Goal: Information Seeking & Learning: Check status

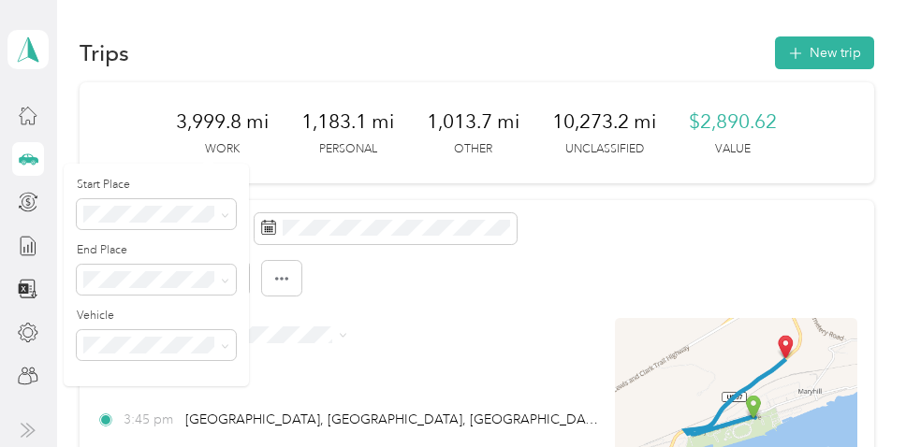
scroll to position [139, 0]
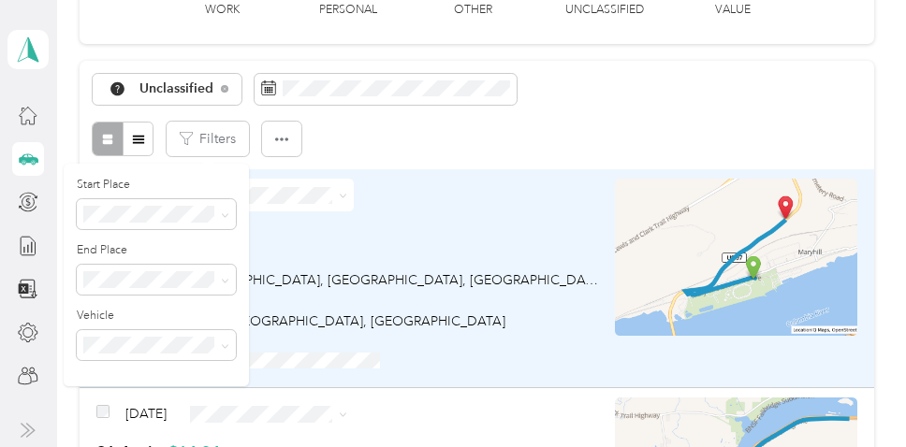
click at [418, 245] on div "Dec 28, 2024 1.6 mi $1.07 3:45 pm Maryhill State Park Dr, Goldendale, WA 3:48 p…" at bounding box center [347, 278] width 502 height 198
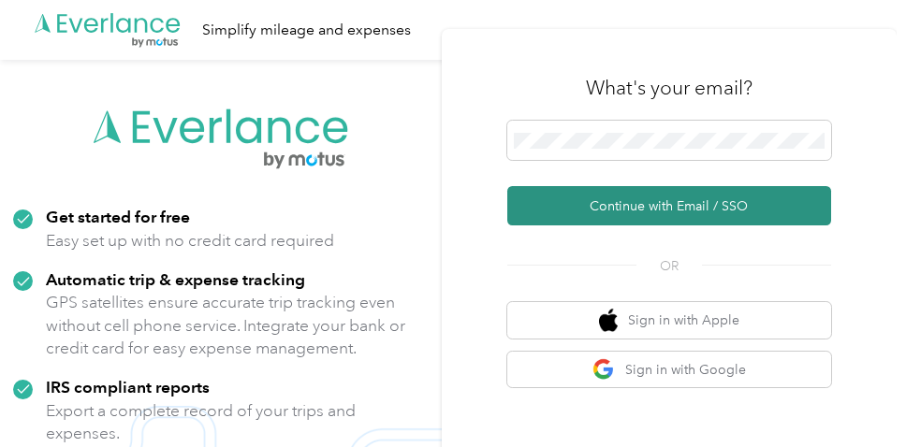
click at [676, 204] on button "Continue with Email / SSO" at bounding box center [669, 205] width 324 height 39
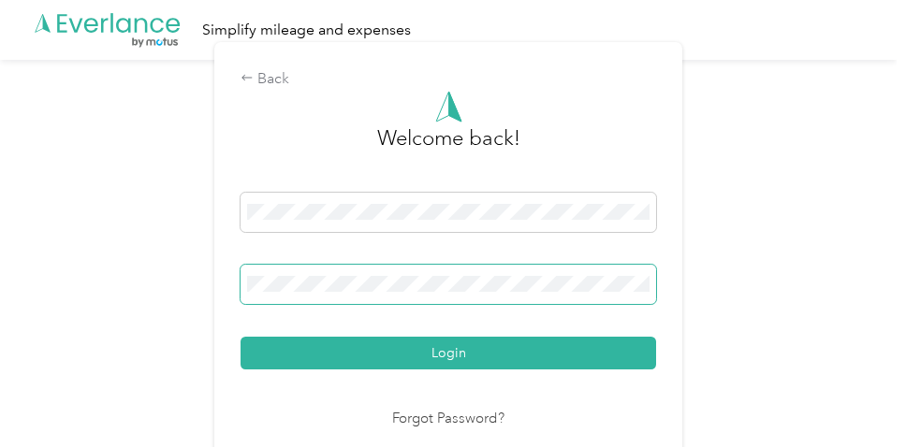
click at [241, 337] on button "Login" at bounding box center [449, 353] width 416 height 33
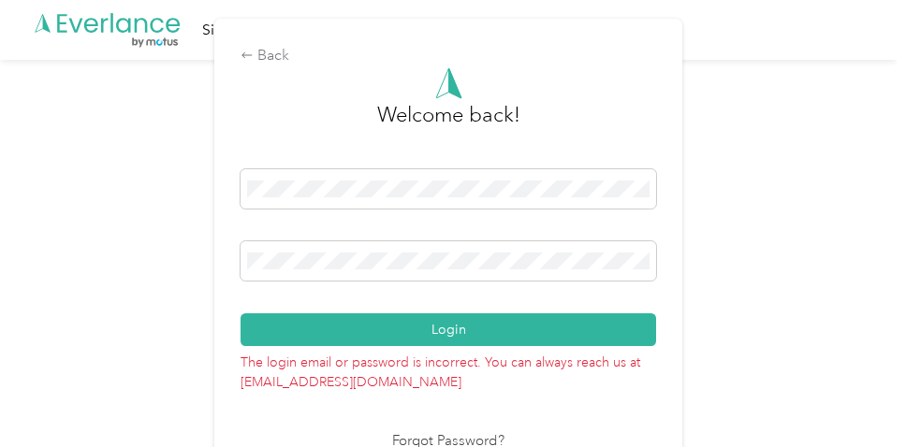
click at [213, 266] on div "Back Welcome back! Login The login email or password is incorrect. You can alwa…" at bounding box center [448, 257] width 897 height 394
click at [241, 314] on button "Login" at bounding box center [449, 330] width 416 height 33
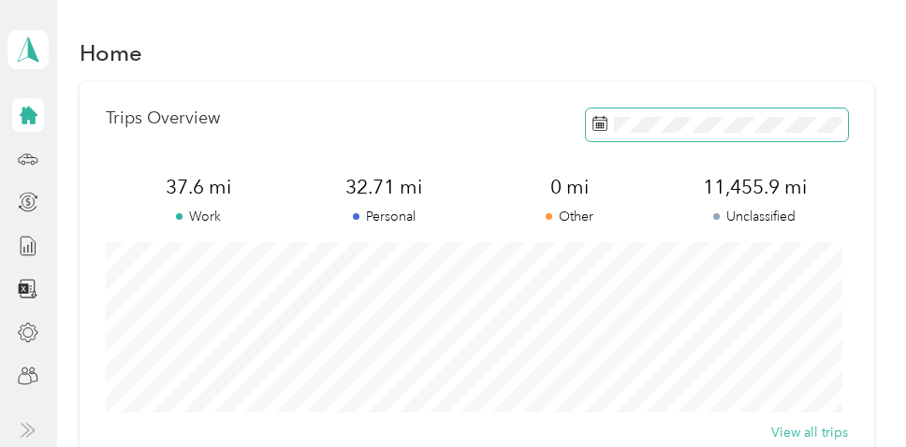
click at [595, 125] on icon at bounding box center [600, 123] width 15 height 15
click at [600, 125] on rect at bounding box center [601, 124] width 2 height 2
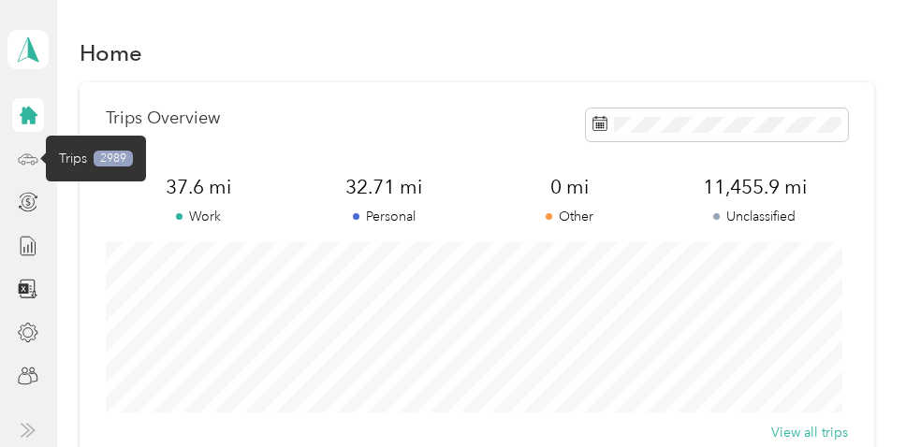
click at [26, 154] on icon at bounding box center [28, 159] width 21 height 21
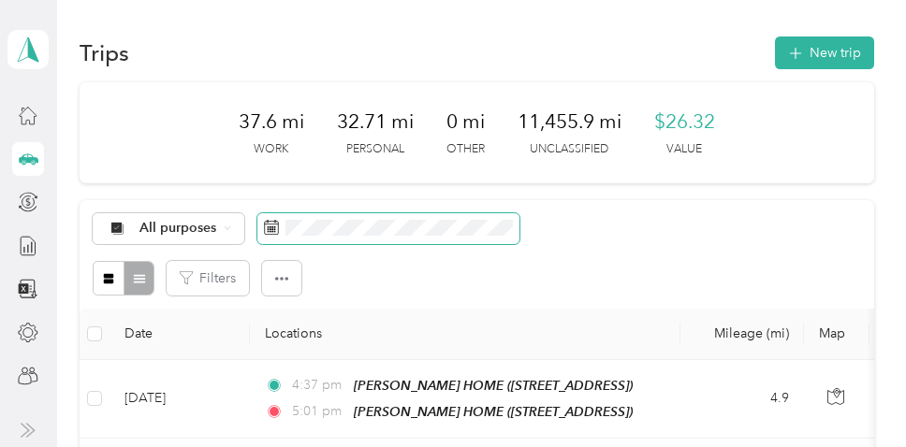
click at [272, 226] on icon at bounding box center [271, 227] width 15 height 15
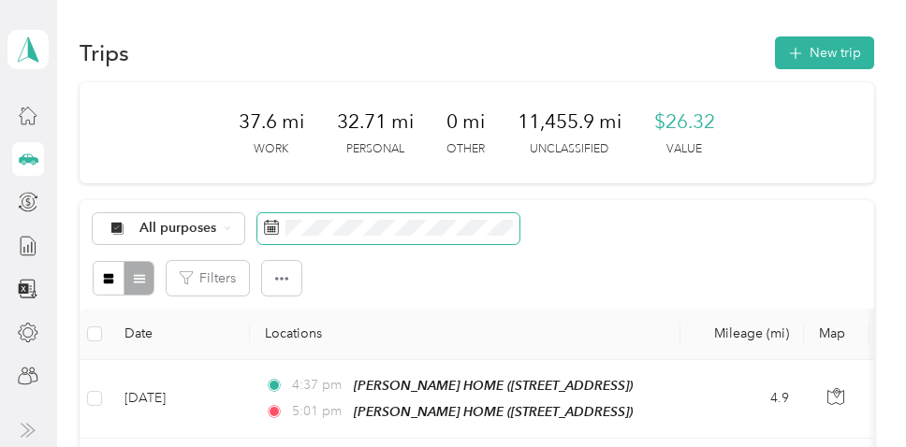
click at [272, 226] on icon at bounding box center [271, 227] width 15 height 15
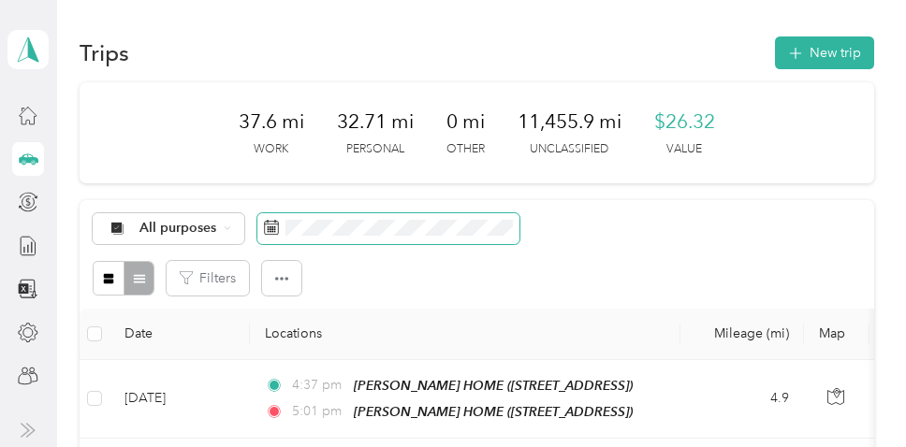
click at [272, 226] on icon at bounding box center [271, 227] width 15 height 15
click at [272, 225] on icon at bounding box center [271, 227] width 15 height 15
click at [272, 234] on icon at bounding box center [271, 227] width 15 height 15
click at [273, 241] on span at bounding box center [388, 229] width 262 height 32
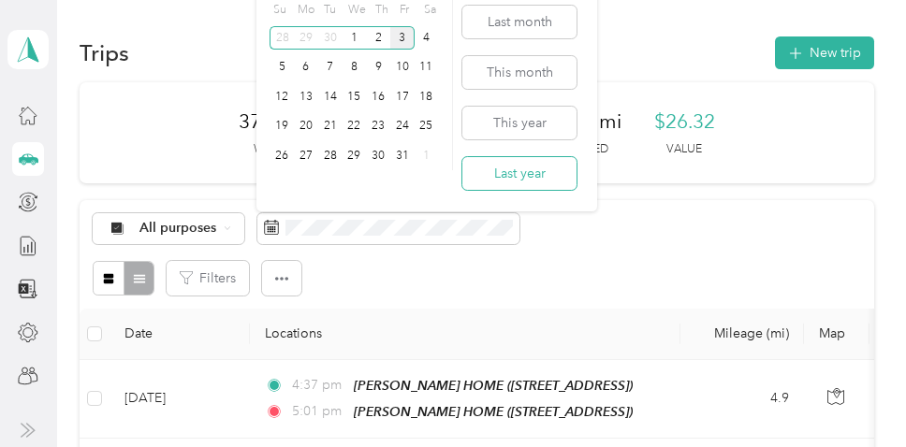
click at [501, 171] on button "Last year" at bounding box center [519, 173] width 114 height 33
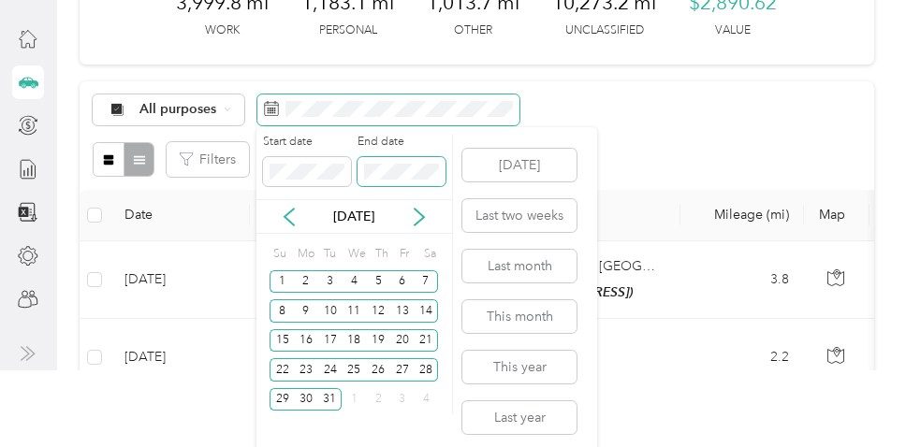
scroll to position [84, 0]
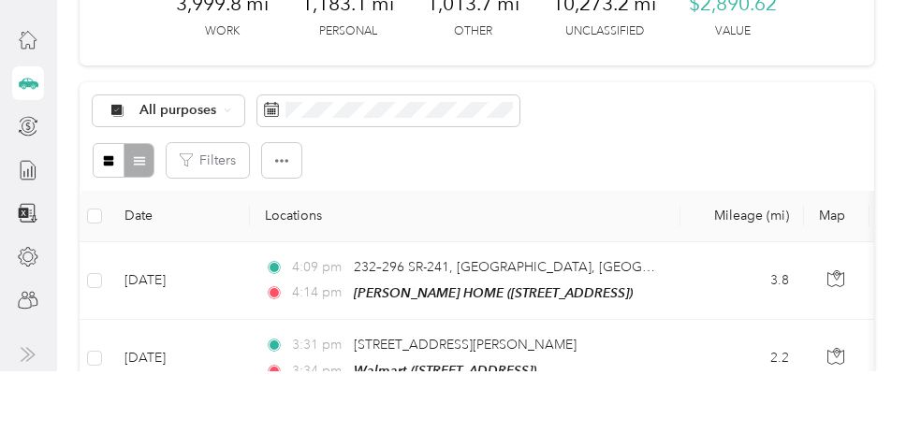
click at [626, 149] on div "Filters" at bounding box center [477, 160] width 768 height 35
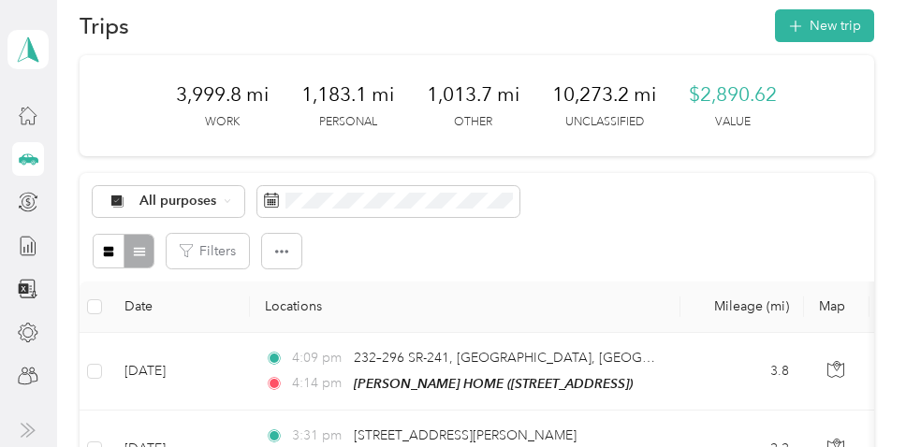
scroll to position [47, 0]
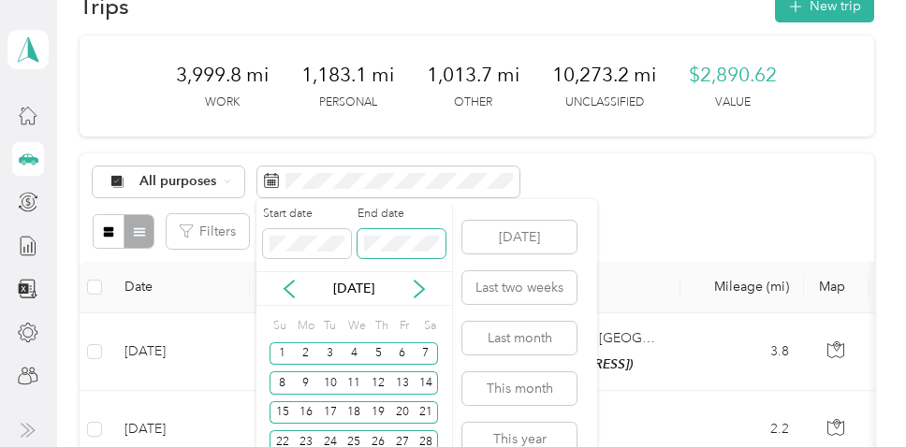
click at [360, 247] on span at bounding box center [402, 244] width 88 height 30
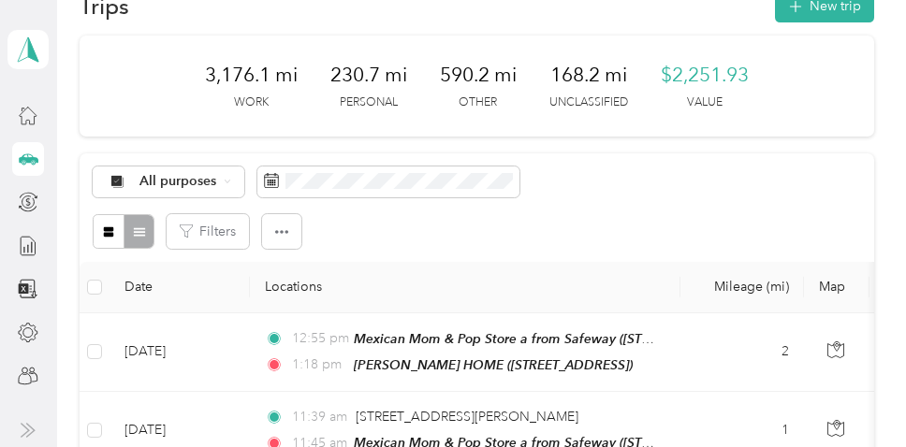
click at [564, 186] on div "All purposes" at bounding box center [477, 183] width 768 height 32
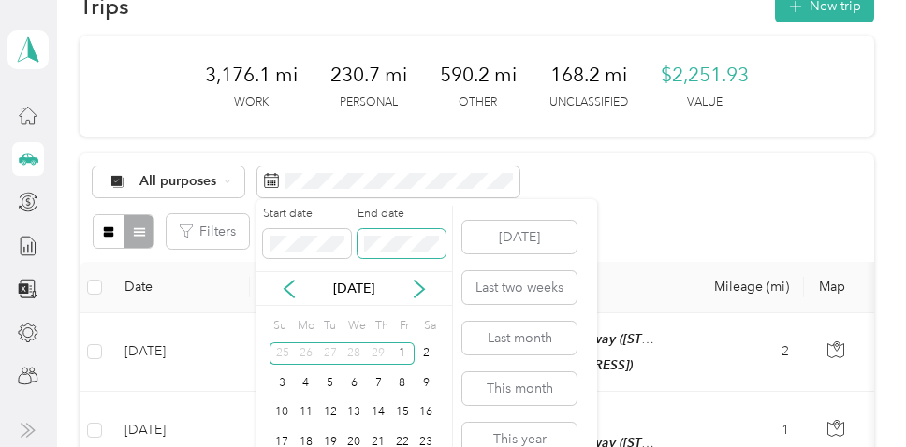
click at [447, 235] on div "Start date End date" at bounding box center [355, 239] width 196 height 66
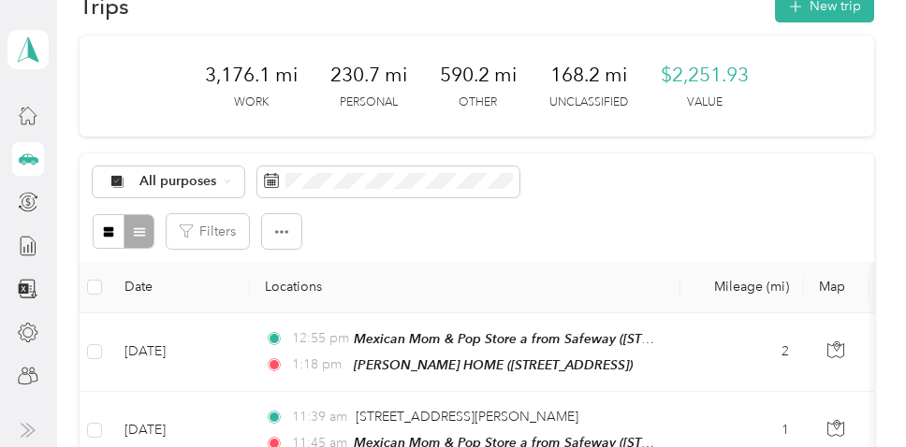
click at [639, 186] on div "All purposes" at bounding box center [477, 183] width 768 height 32
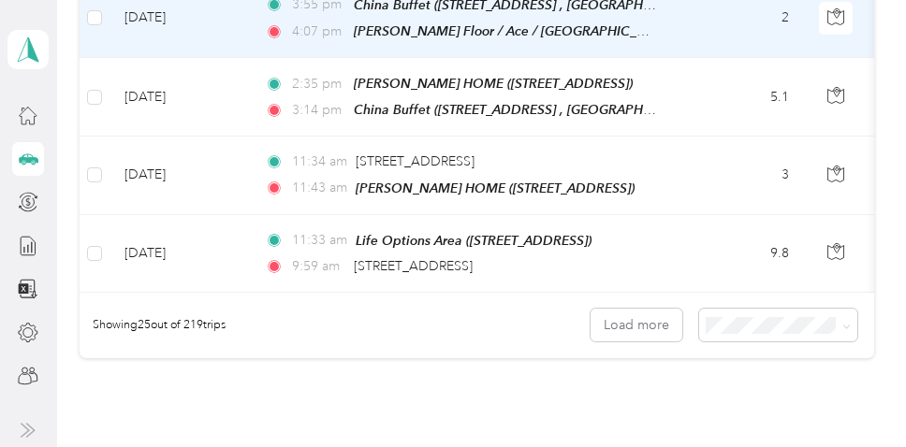
scroll to position [2191, 0]
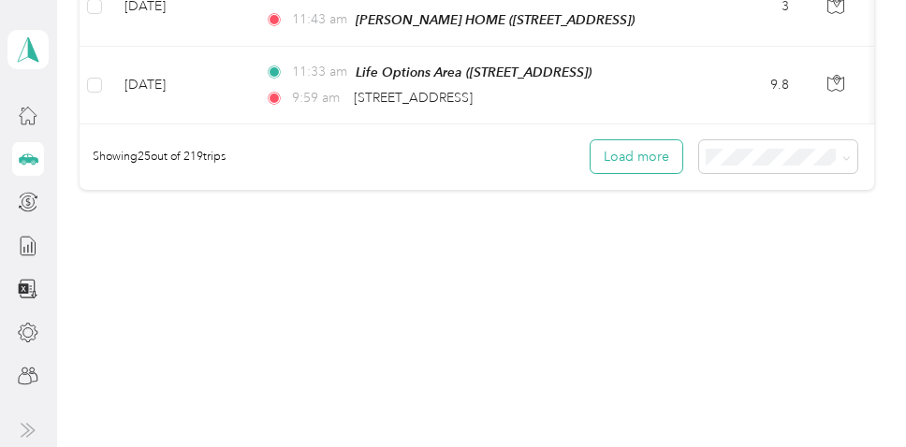
click at [643, 155] on button "Load more" at bounding box center [637, 156] width 92 height 33
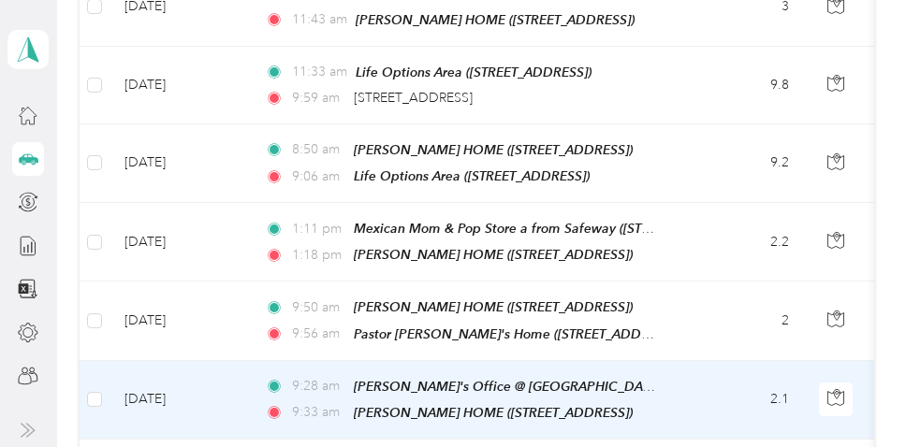
click at [674, 361] on td "9:28 am Jim's Office @ Sunnyside 1st Baptist (401 S Eighth St, Sunnyside, WA) 9…" at bounding box center [465, 400] width 431 height 79
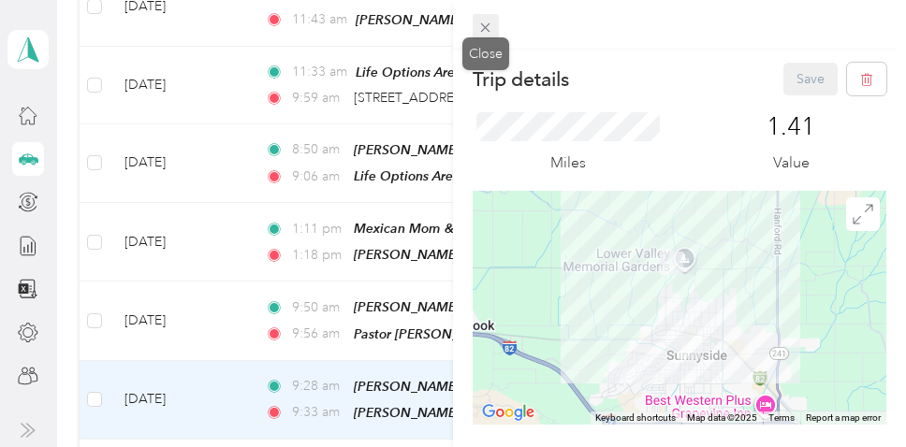
click at [487, 22] on icon at bounding box center [485, 28] width 16 height 16
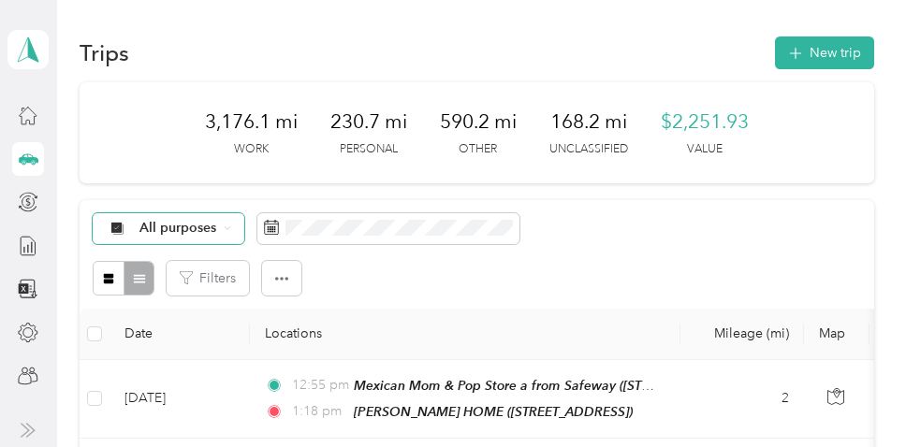
click at [230, 231] on div "All purposes" at bounding box center [169, 229] width 152 height 32
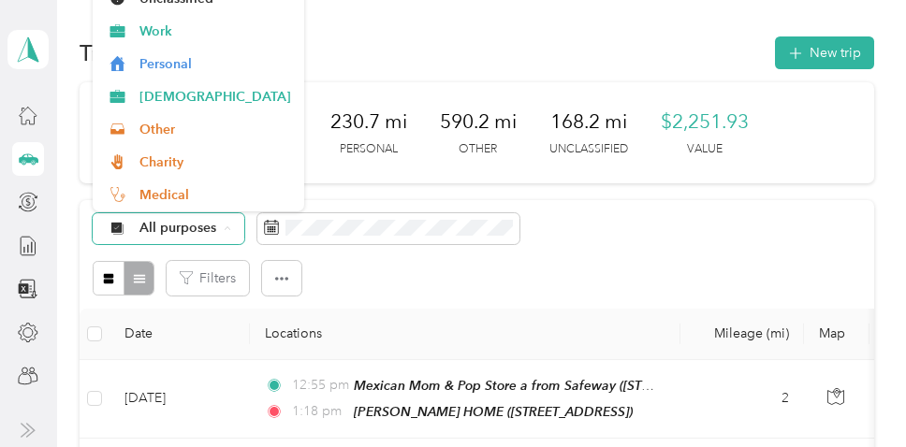
click at [224, 228] on icon at bounding box center [227, 228] width 7 height 7
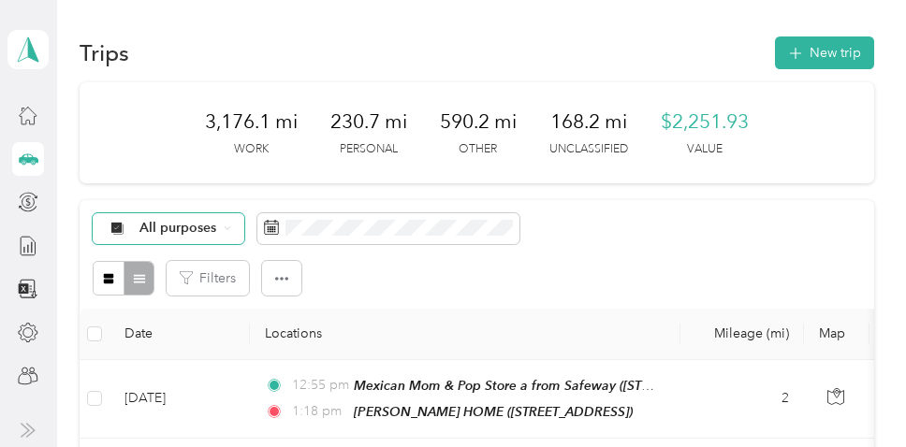
click at [224, 228] on icon at bounding box center [227, 228] width 7 height 7
click at [209, 65] on span "Personal" at bounding box center [215, 64] width 152 height 20
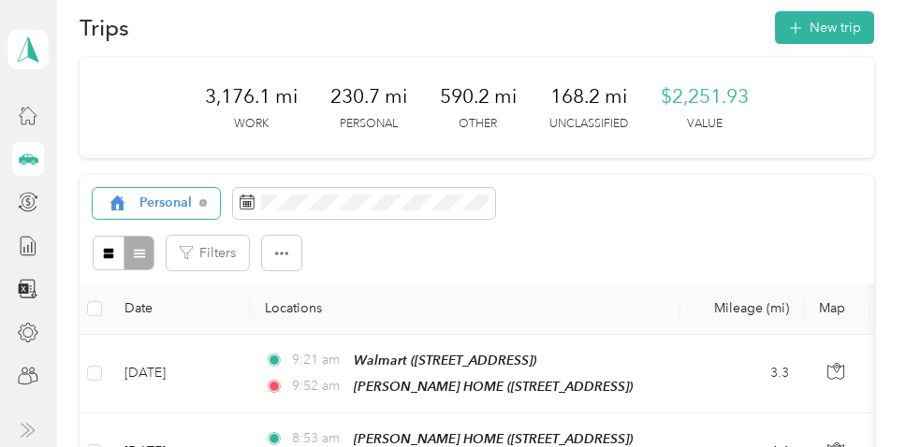
scroll to position [29, 0]
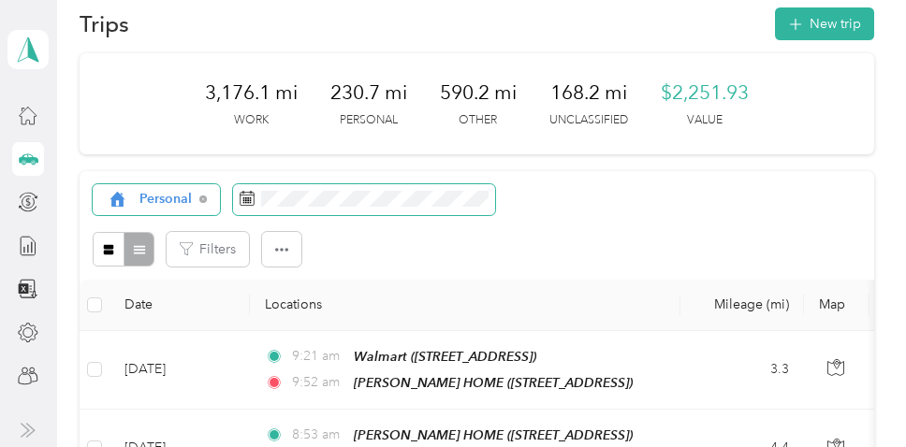
click at [247, 201] on rect at bounding box center [248, 202] width 2 height 2
click at [247, 197] on icon at bounding box center [247, 198] width 15 height 15
click at [597, 231] on div "Personal Filters" at bounding box center [477, 225] width 794 height 109
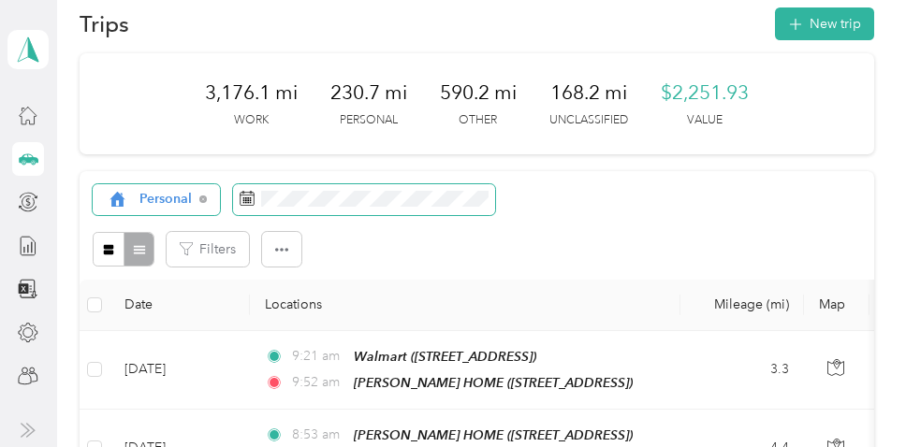
click at [245, 199] on rect at bounding box center [246, 200] width 2 height 2
click at [606, 225] on div "Personal Filters" at bounding box center [477, 225] width 794 height 109
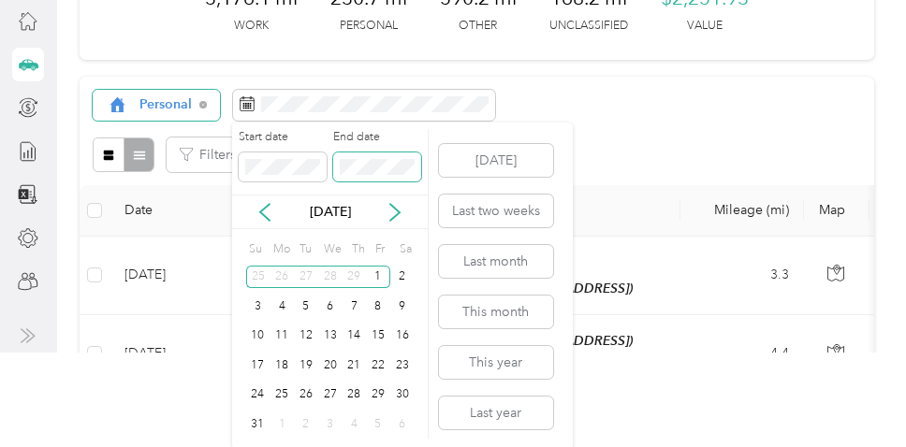
scroll to position [97, 0]
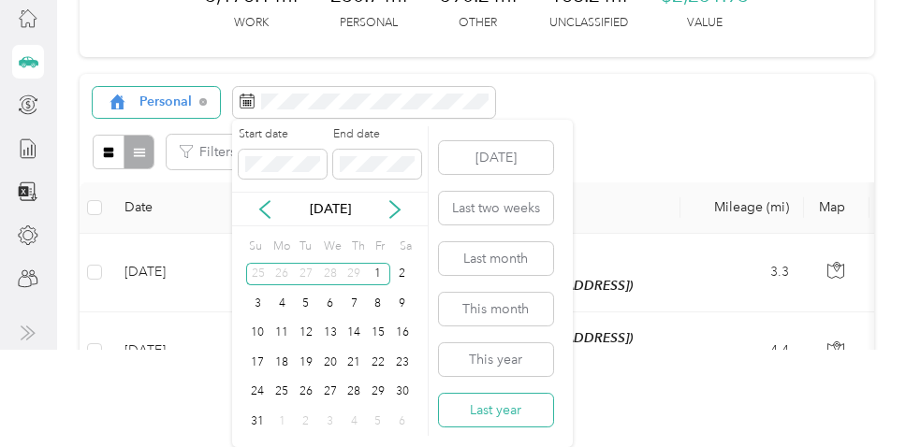
click at [487, 409] on button "Last year" at bounding box center [496, 410] width 114 height 33
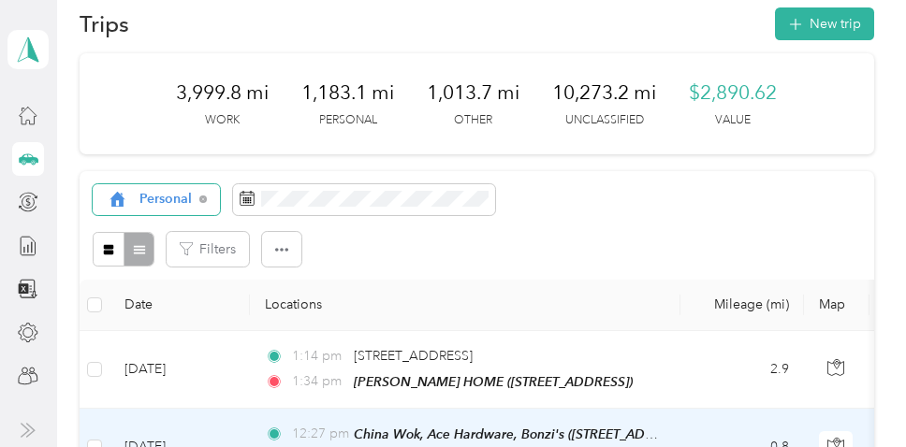
click at [487, 409] on td "12:27 pm China Wok, Ace Hardware, Bonzi's (613 Yakima Valley Hwy, Sunnyside, WA…" at bounding box center [465, 448] width 431 height 79
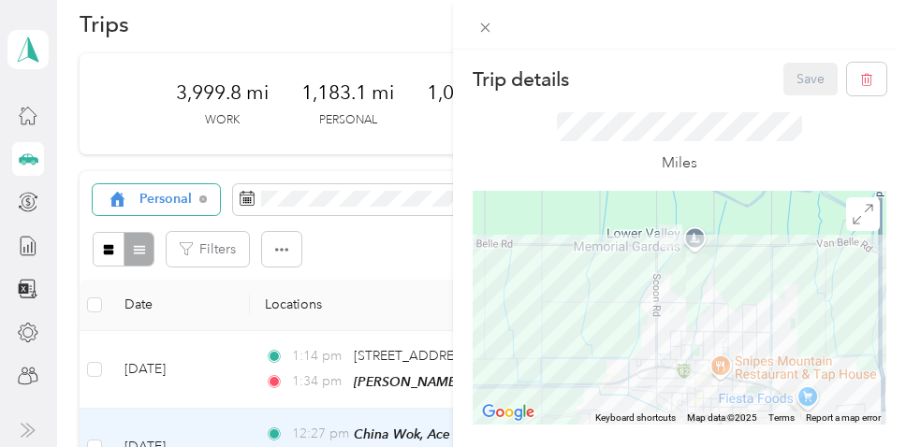
click at [432, 242] on div "Trip details Save This trip cannot be edited because it is either under review,…" at bounding box center [453, 223] width 906 height 447
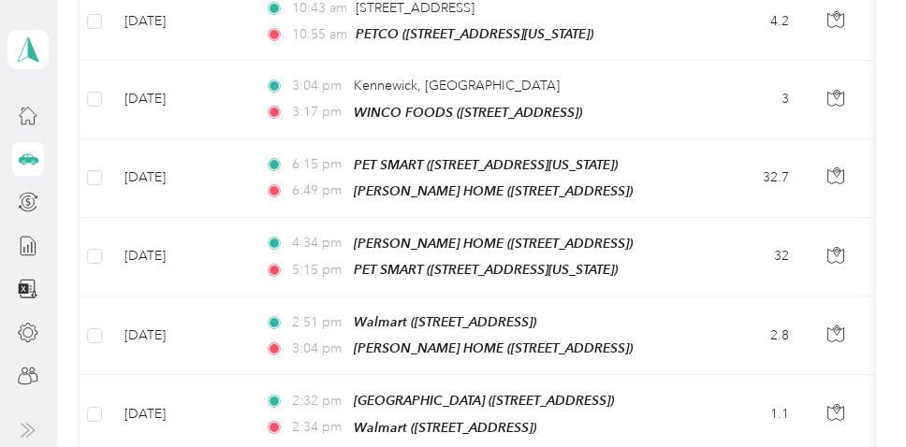
scroll to position [2197, 0]
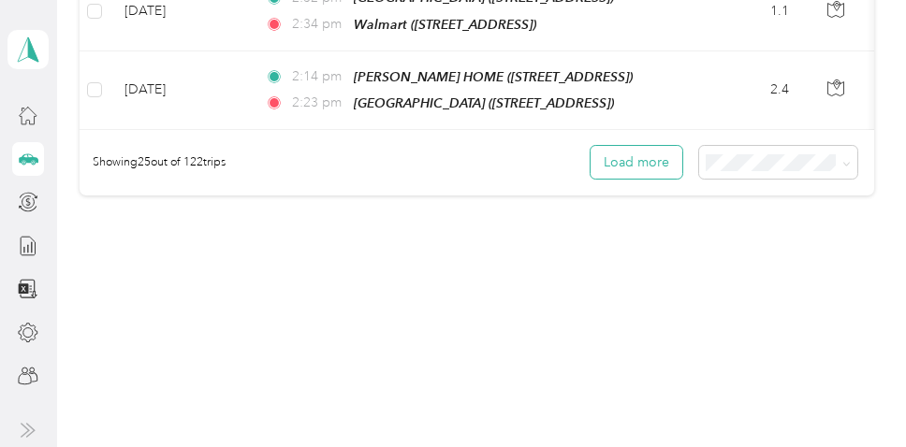
click at [616, 149] on button "Load more" at bounding box center [637, 162] width 92 height 33
click at [624, 151] on button "Load more" at bounding box center [637, 162] width 92 height 33
click at [624, 150] on button "Load more" at bounding box center [637, 162] width 92 height 33
click at [624, 156] on button "Load more" at bounding box center [637, 162] width 92 height 33
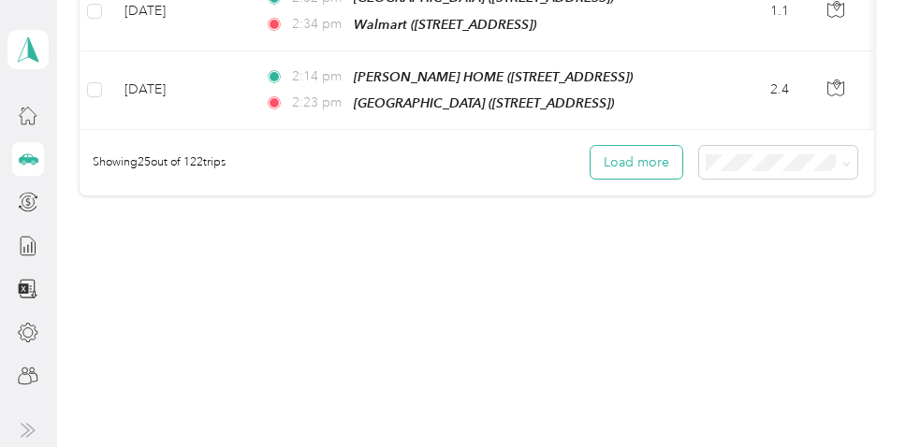
click at [624, 163] on button "Load more" at bounding box center [637, 162] width 92 height 33
drag, startPoint x: 624, startPoint y: 163, endPoint x: 624, endPoint y: 173, distance: 10.3
click at [624, 173] on div "Showing 25 out of 122 trips Load more" at bounding box center [477, 163] width 794 height 66
click at [663, 156] on button "Load more" at bounding box center [637, 162] width 92 height 33
click at [726, 146] on span at bounding box center [778, 162] width 159 height 33
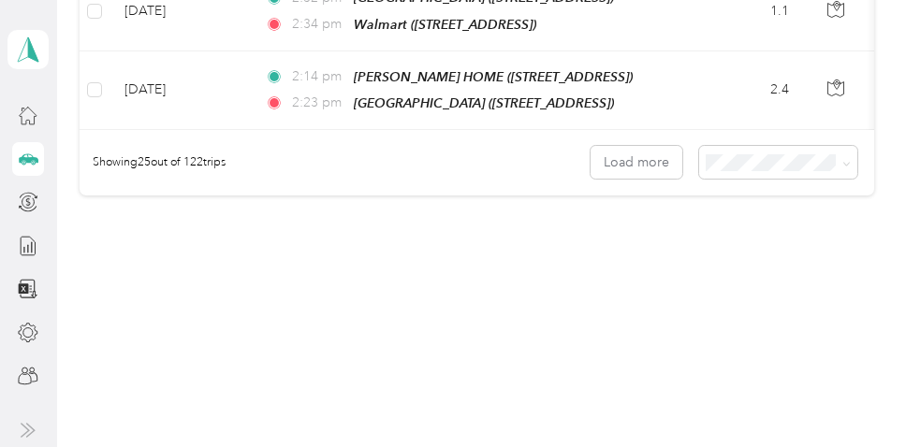
click at [722, 252] on span "100 per load" at bounding box center [746, 255] width 77 height 16
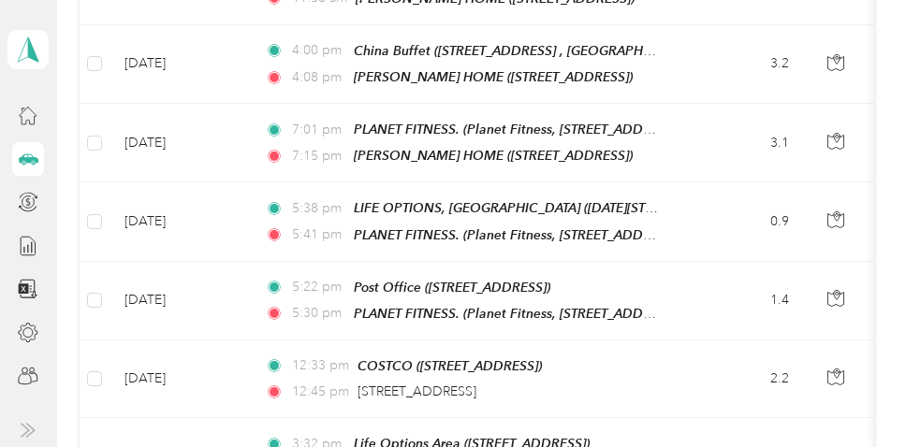
scroll to position [2197, 0]
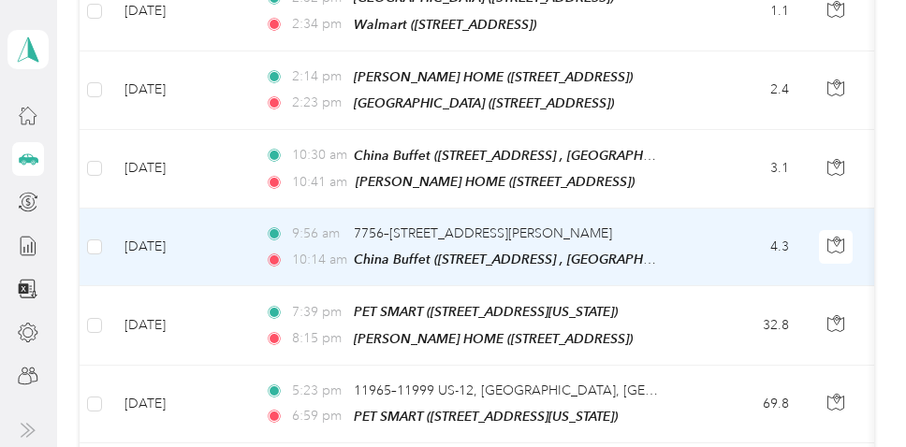
click at [660, 256] on td "9:56 am 7756–7814 Van Belle Rd, Sunnyside, WA 10:14 am China Buffet (2600 Yakim…" at bounding box center [465, 248] width 431 height 78
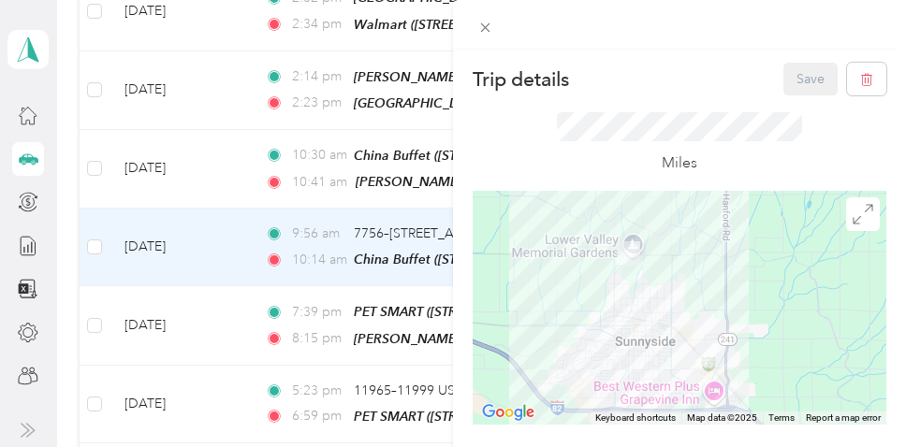
click at [408, 210] on div "Trip details Save This trip cannot be edited because it is either under review,…" at bounding box center [453, 223] width 906 height 447
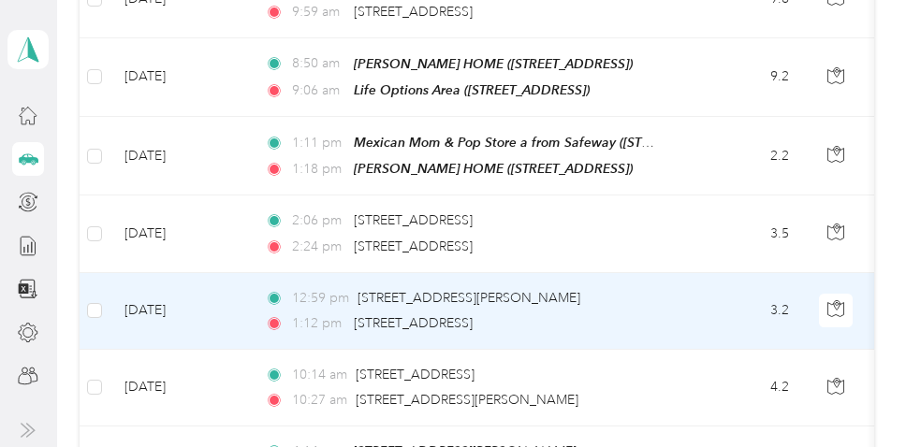
scroll to position [8023, 0]
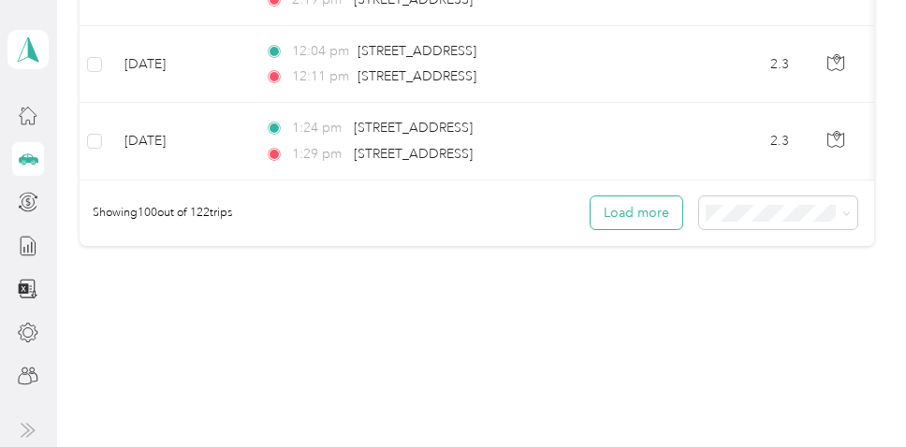
click at [631, 197] on button "Load more" at bounding box center [637, 213] width 92 height 33
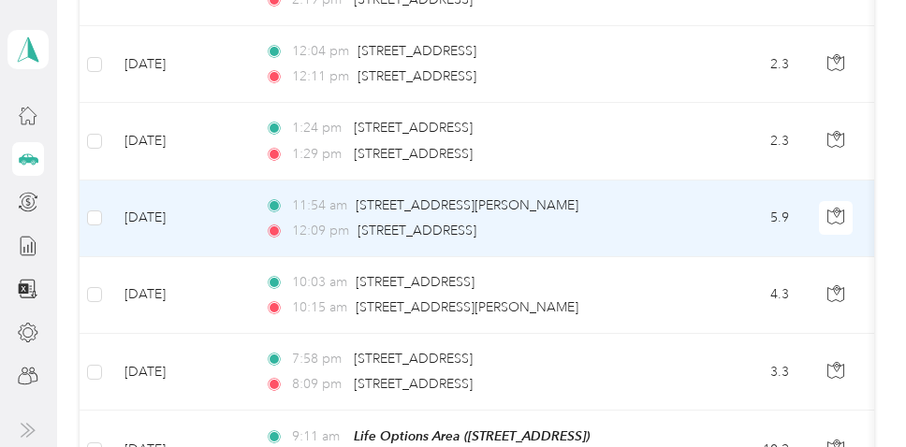
scroll to position [9728, 0]
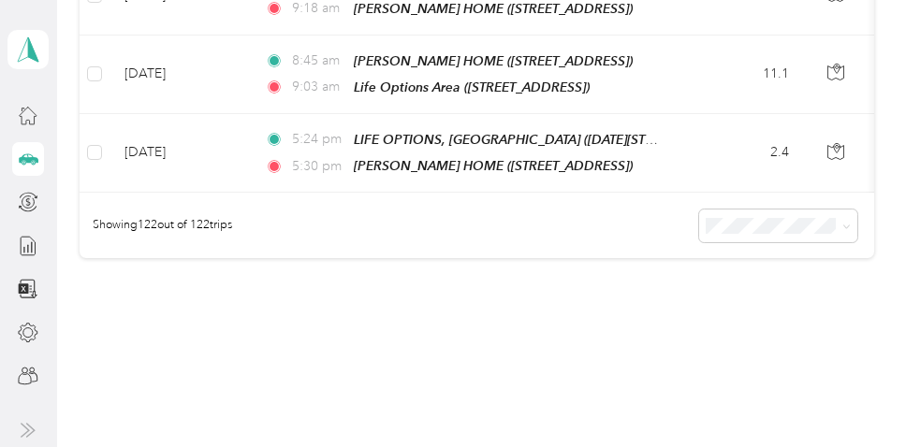
click at [635, 193] on div "Showing 122 out of 122 trips" at bounding box center [477, 226] width 794 height 66
drag, startPoint x: 635, startPoint y: 173, endPoint x: 635, endPoint y: 187, distance: 14.0
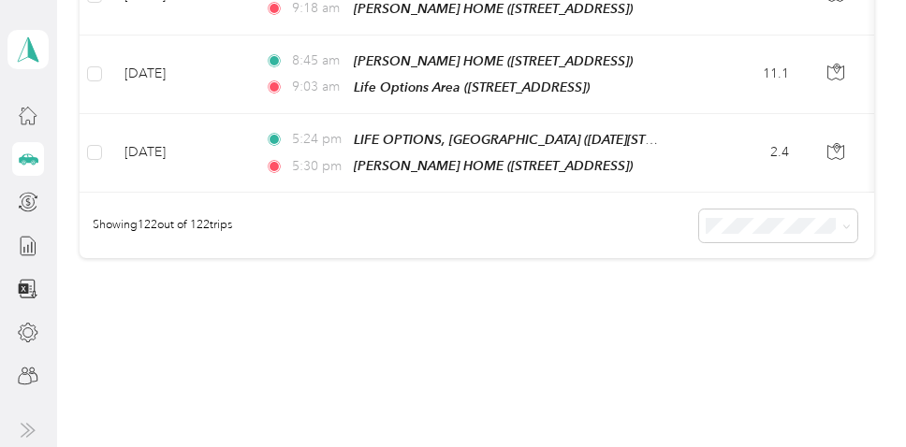
click at [635, 193] on div "Showing 122 out of 122 trips" at bounding box center [477, 226] width 794 height 66
drag, startPoint x: 635, startPoint y: 193, endPoint x: 635, endPoint y: 225, distance: 31.8
drag, startPoint x: 635, startPoint y: 225, endPoint x: 632, endPoint y: 242, distance: 17.1
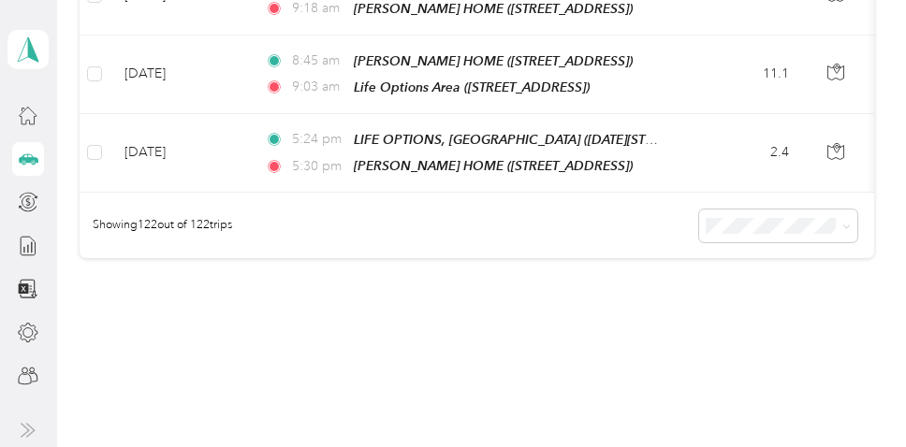
drag, startPoint x: 632, startPoint y: 242, endPoint x: 632, endPoint y: 365, distance: 123.6
click at [632, 365] on div "Trips New trip 3,999.8 mi Work 1,183.1 mi Personal 1,013.7 mi Other 10,273.2 mi…" at bounding box center [477, 223] width 840 height 447
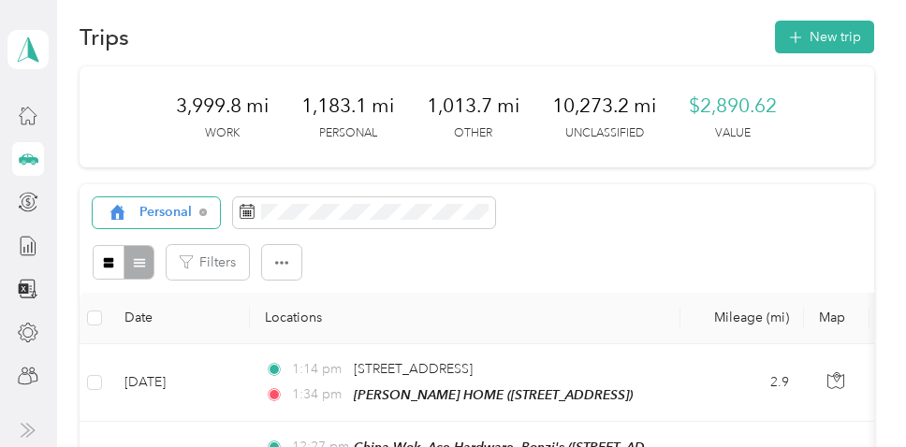
scroll to position [19, 0]
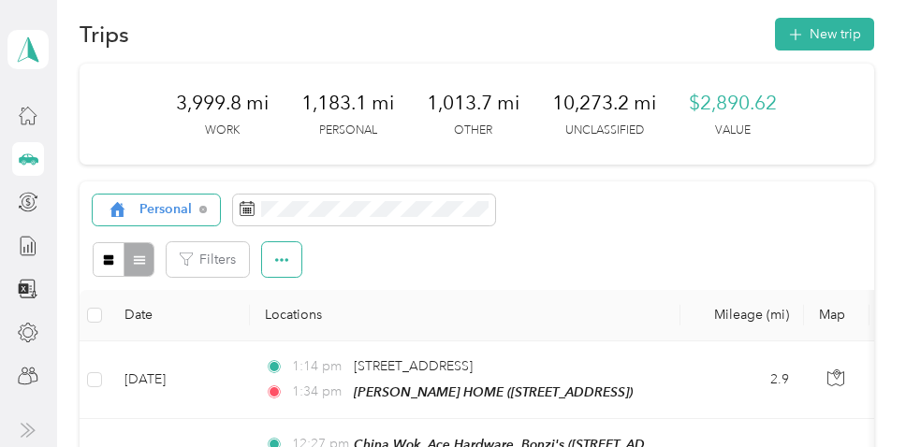
click at [287, 261] on icon "button" at bounding box center [281, 260] width 13 height 13
click at [287, 261] on icon "button" at bounding box center [281, 260] width 13 height 4
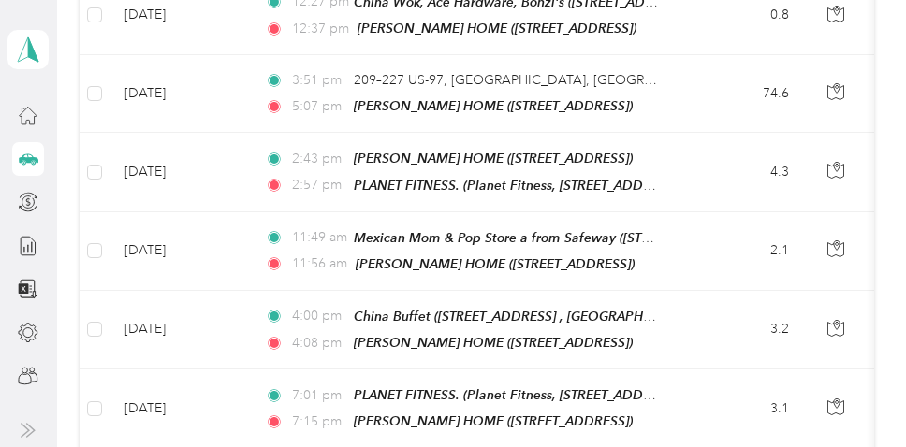
scroll to position [0, 0]
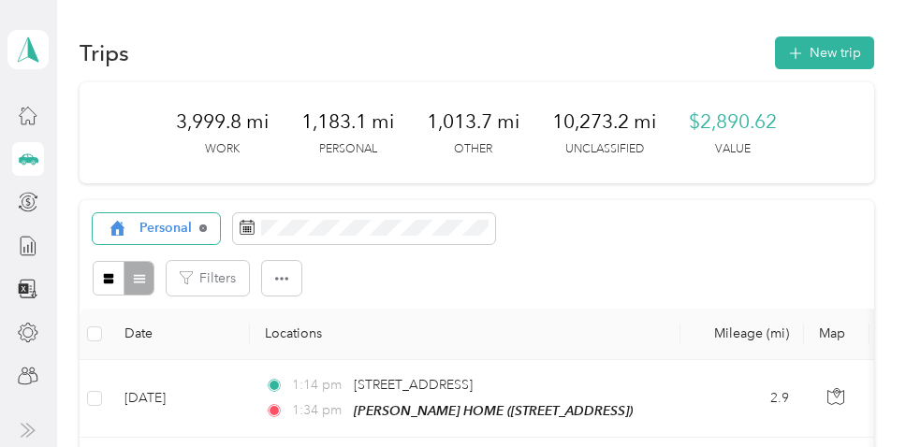
click at [205, 227] on icon at bounding box center [202, 228] width 7 height 7
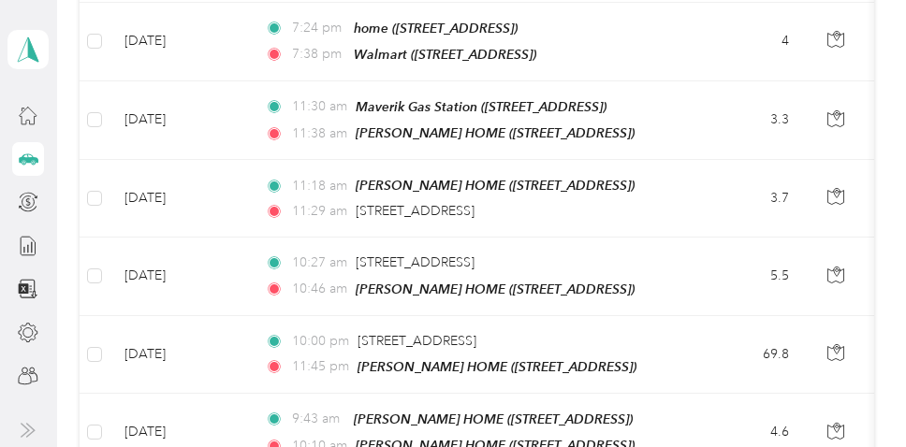
scroll to position [8012, 0]
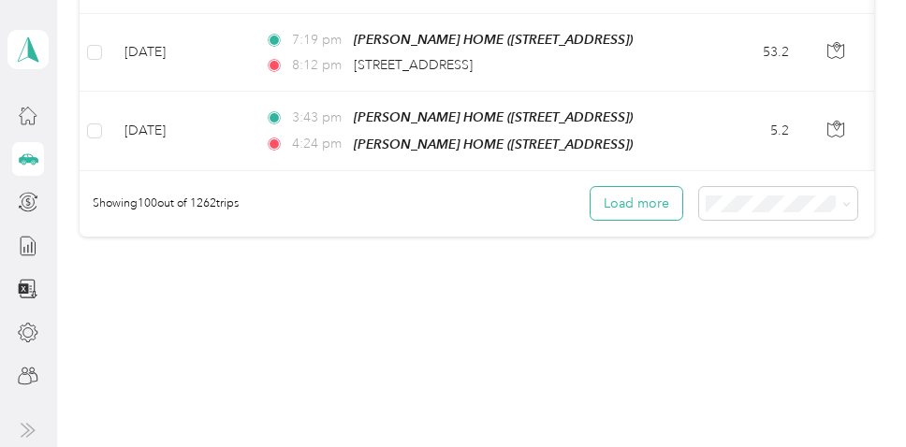
click at [617, 187] on button "Load more" at bounding box center [637, 203] width 92 height 33
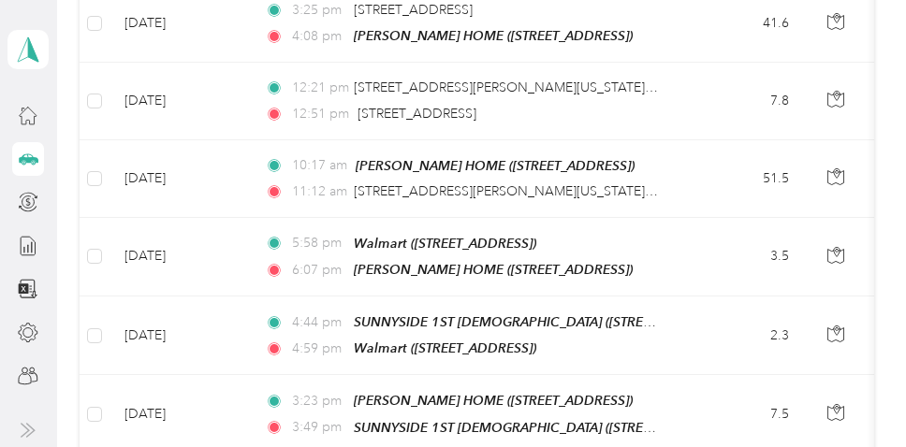
scroll to position [15782, 0]
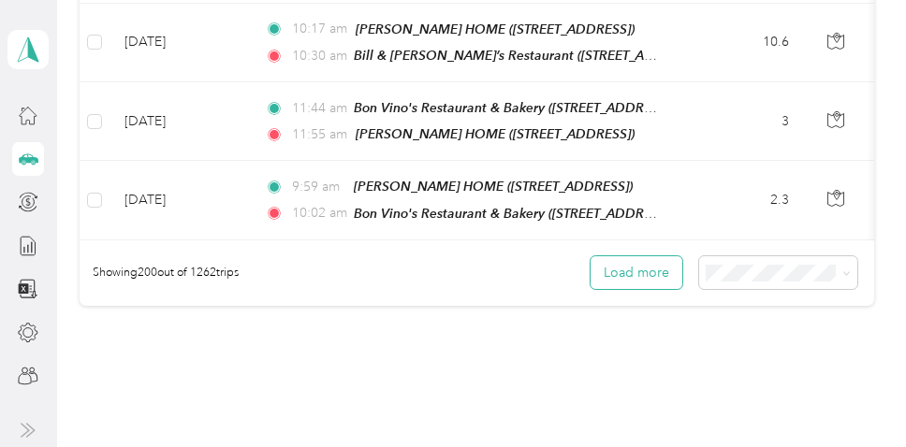
click at [623, 257] on button "Load more" at bounding box center [637, 273] width 92 height 33
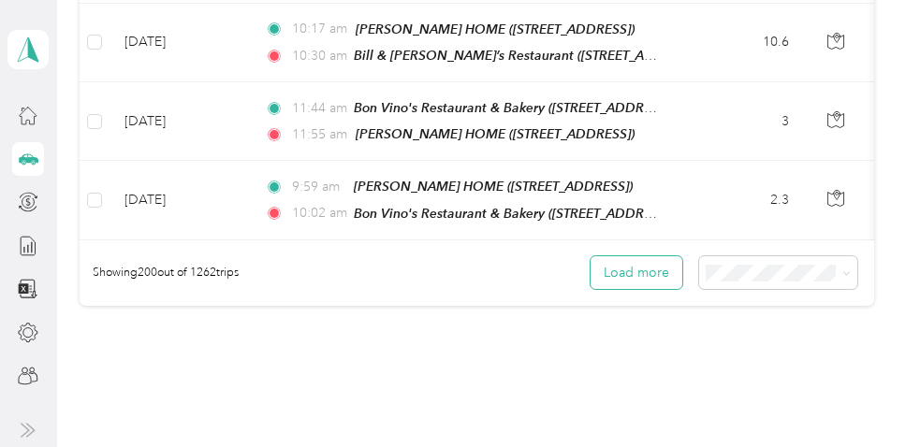
click at [623, 257] on button "Load more" at bounding box center [637, 273] width 92 height 33
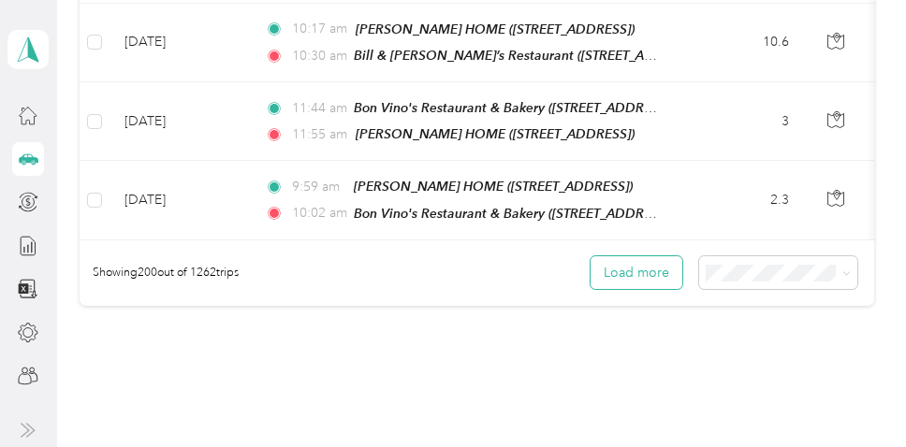
click at [623, 257] on button "Load more" at bounding box center [637, 273] width 92 height 33
click at [633, 257] on button "Load more" at bounding box center [637, 273] width 92 height 33
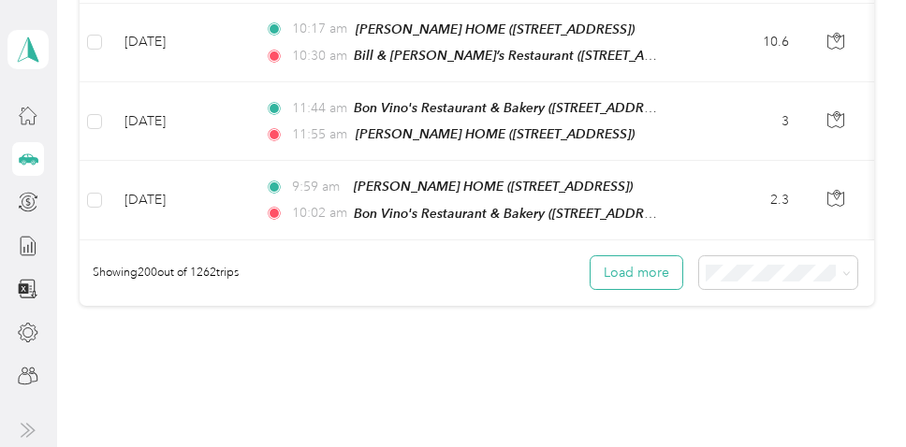
click at [636, 257] on button "Load more" at bounding box center [637, 273] width 92 height 33
click at [779, 252] on span "100 per load" at bounding box center [746, 248] width 77 height 16
click at [649, 257] on button "Load more" at bounding box center [637, 273] width 92 height 33
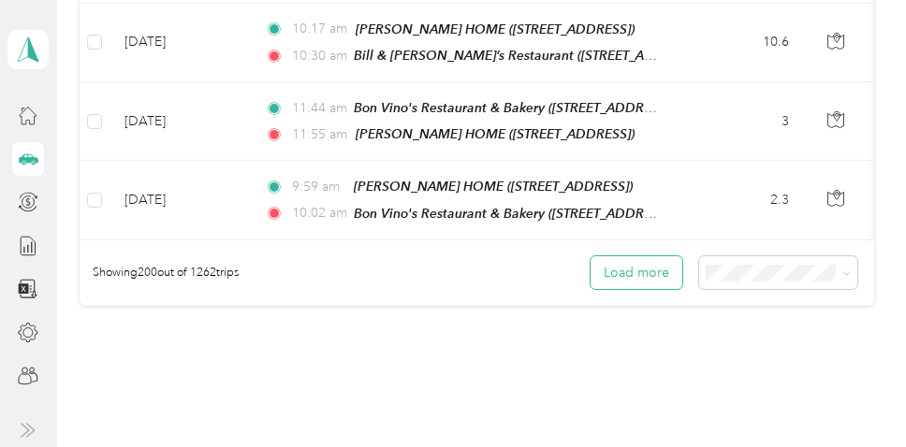
click at [649, 257] on button "Load more" at bounding box center [637, 273] width 92 height 33
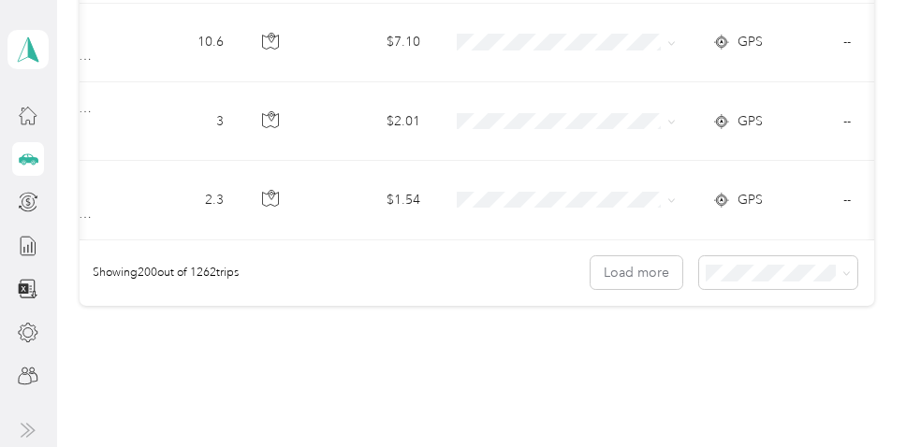
scroll to position [0, 0]
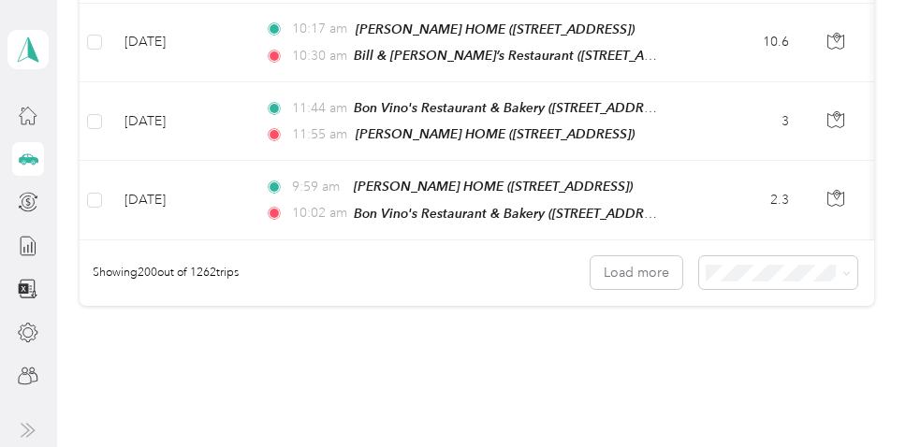
click at [169, 241] on div "Showing 200 out of 1262 trips Load more" at bounding box center [477, 274] width 794 height 66
click at [183, 265] on span "Showing 200 out of 1262 trips" at bounding box center [159, 273] width 159 height 17
click at [638, 257] on button "Load more" at bounding box center [637, 273] width 92 height 33
click at [637, 257] on button "Load more" at bounding box center [637, 273] width 92 height 33
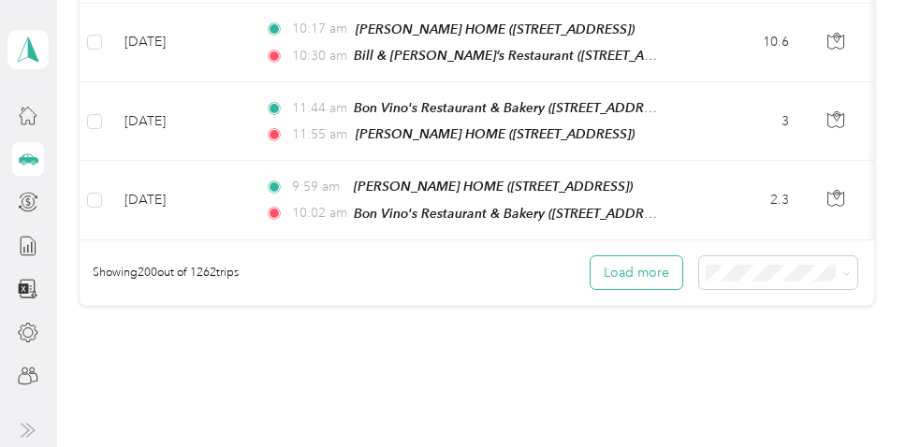
click at [637, 257] on button "Load more" at bounding box center [637, 273] width 92 height 33
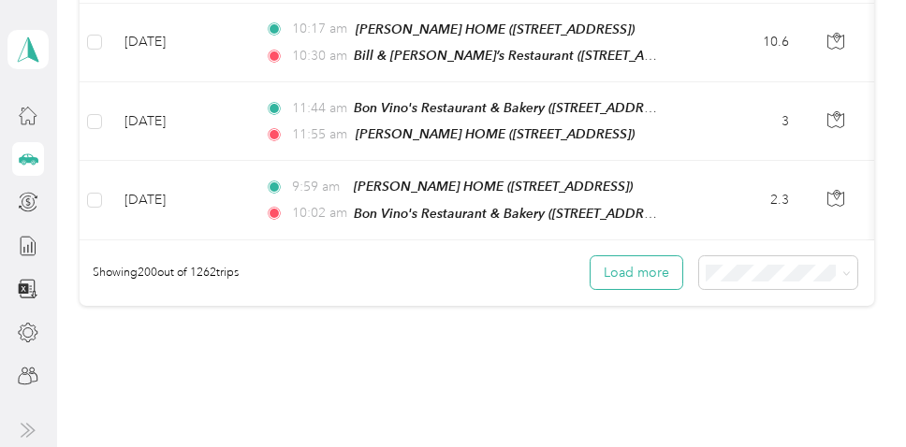
click at [637, 257] on button "Load more" at bounding box center [637, 273] width 92 height 33
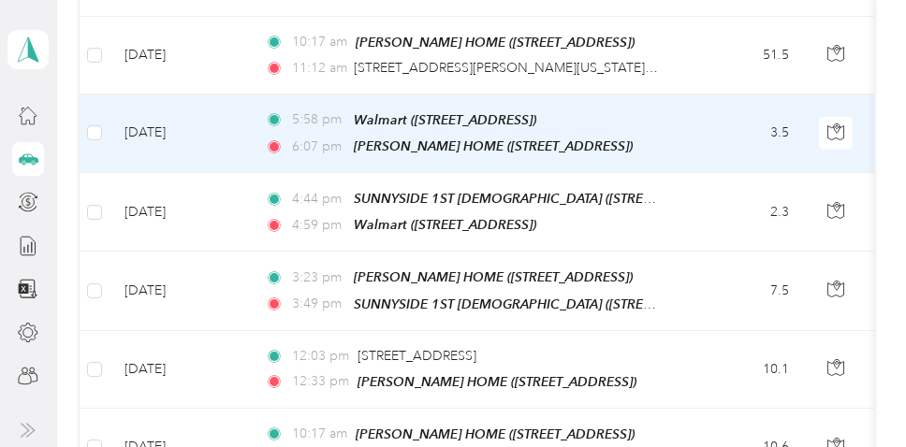
scroll to position [15782, 0]
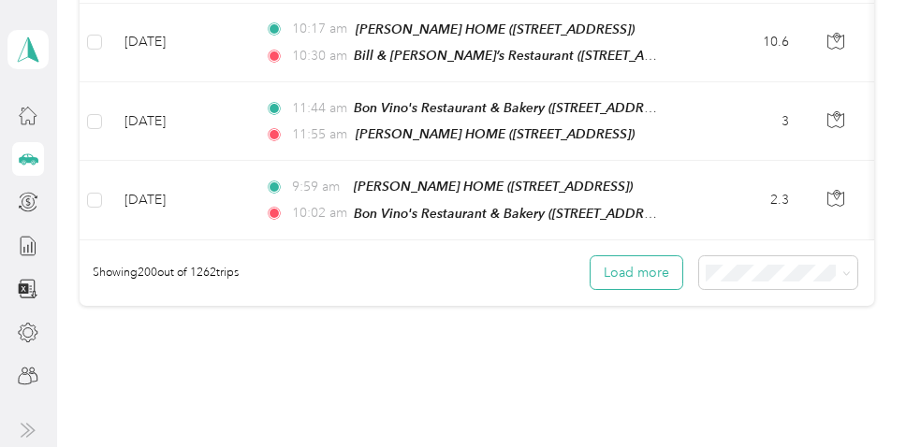
click at [627, 257] on button "Load more" at bounding box center [637, 273] width 92 height 33
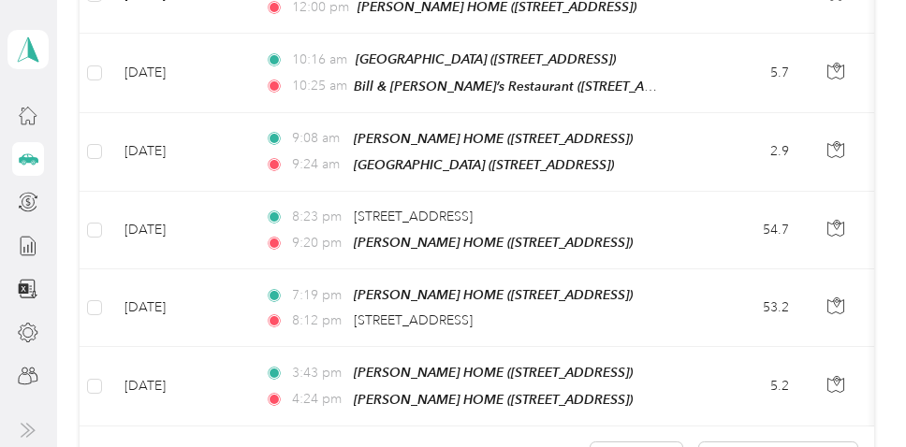
scroll to position [8012, 0]
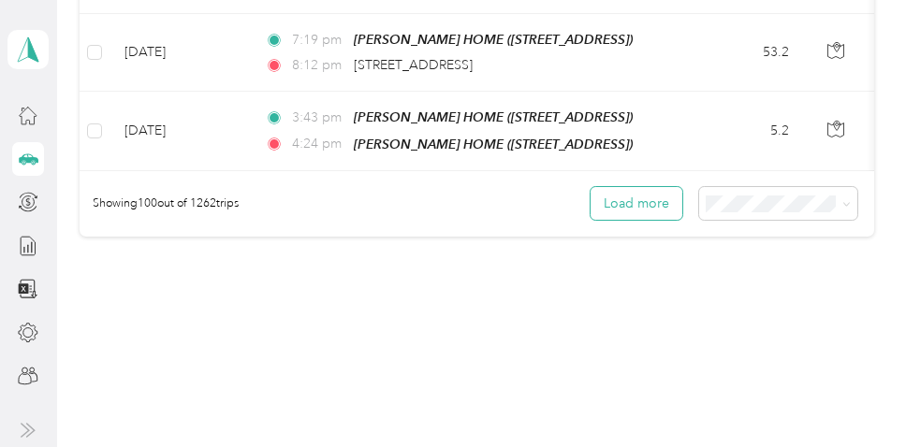
click at [624, 187] on button "Load more" at bounding box center [637, 203] width 92 height 33
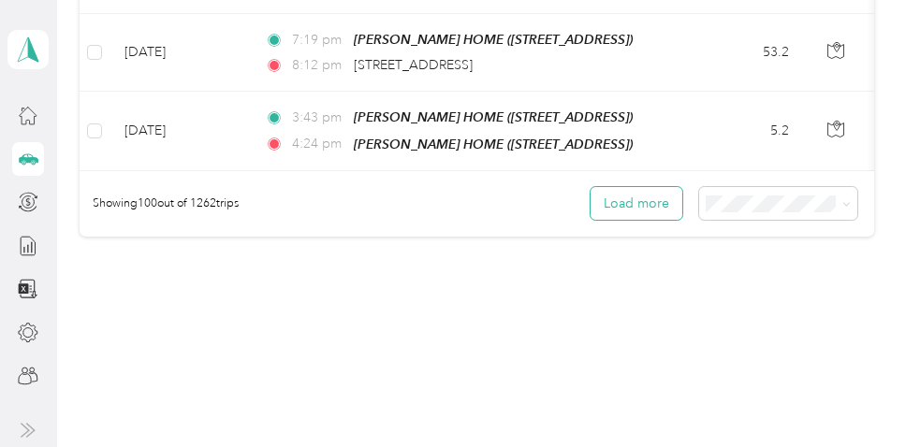
click at [624, 187] on button "Load more" at bounding box center [637, 203] width 92 height 33
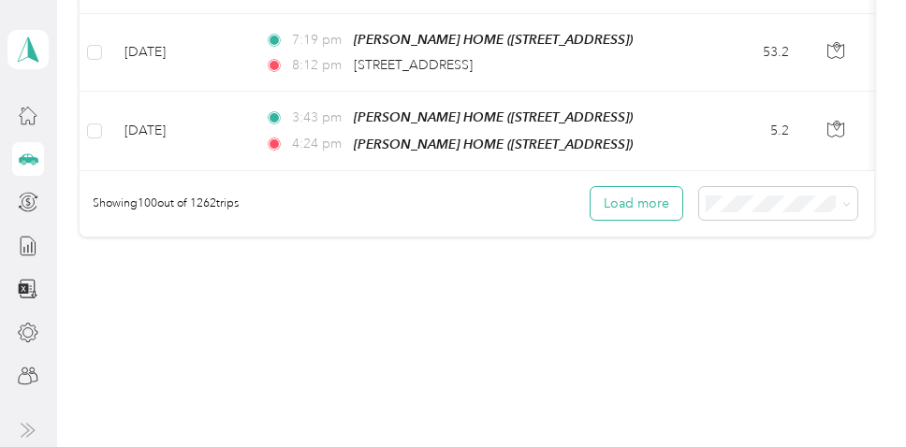
click at [624, 187] on button "Load more" at bounding box center [637, 203] width 92 height 33
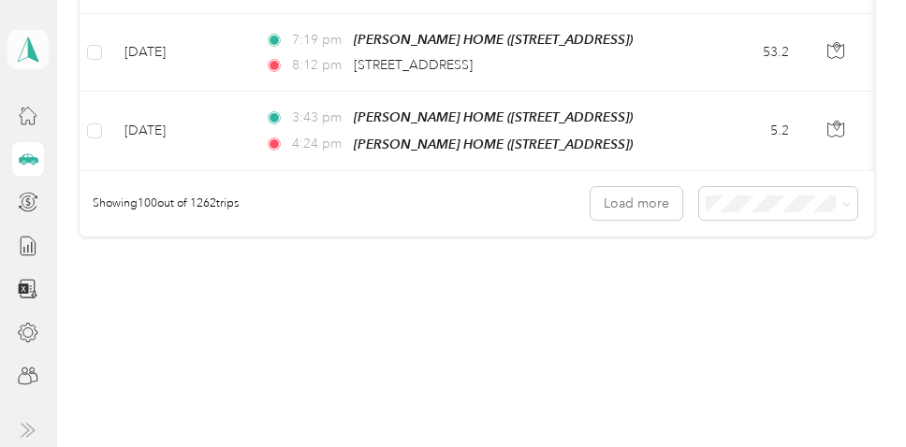
click at [24, 46] on icon at bounding box center [29, 49] width 21 height 24
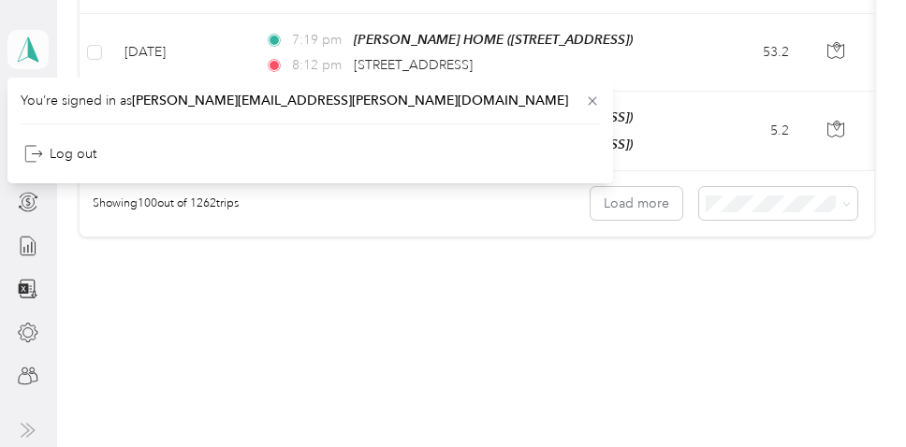
click at [25, 45] on icon at bounding box center [28, 50] width 28 height 26
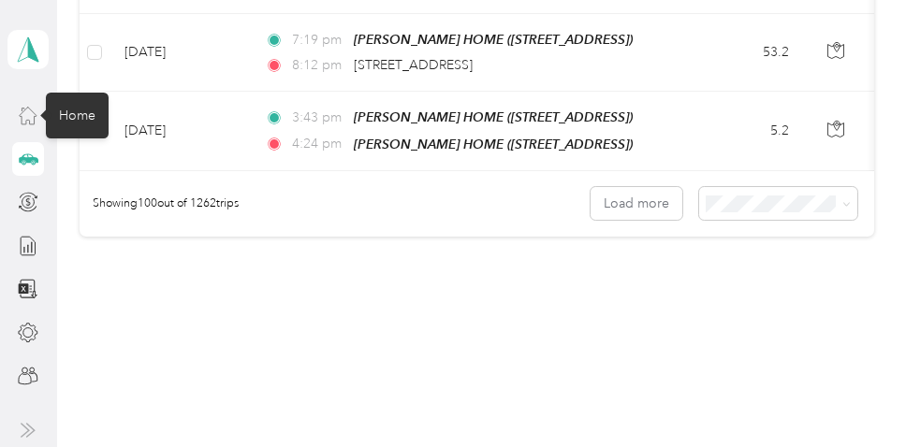
click at [30, 113] on icon at bounding box center [28, 115] width 21 height 21
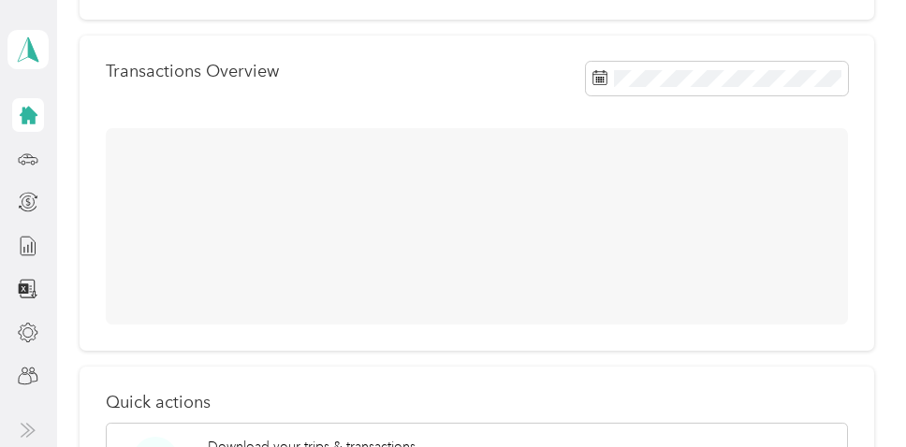
scroll to position [827, 0]
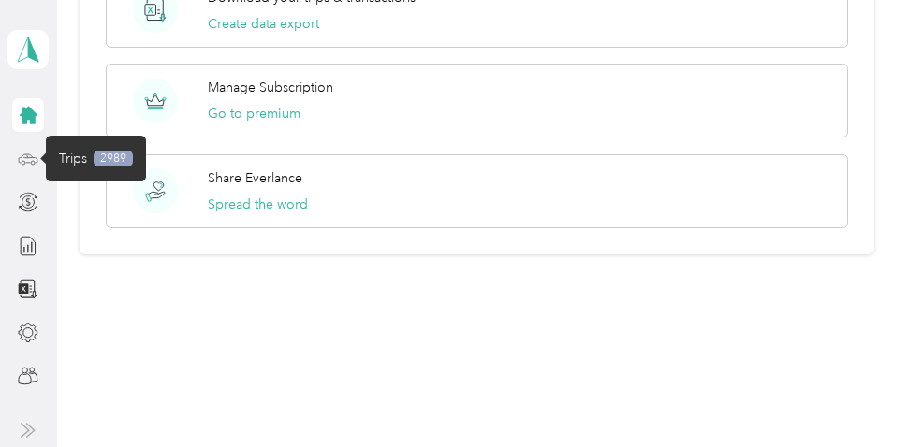
click at [25, 159] on icon at bounding box center [28, 159] width 21 height 21
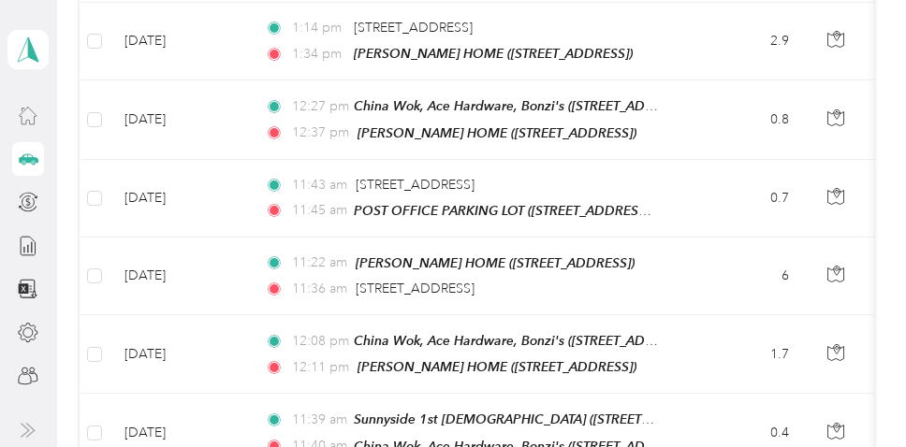
scroll to position [8012, 0]
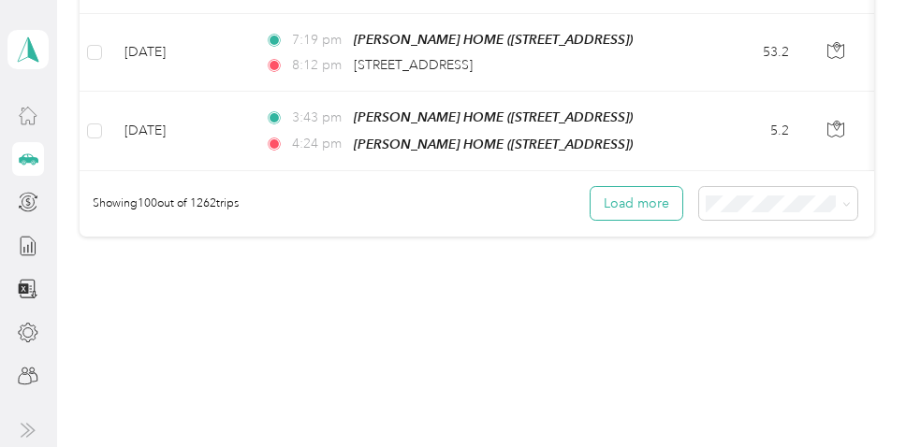
click at [634, 187] on button "Load more" at bounding box center [637, 203] width 92 height 33
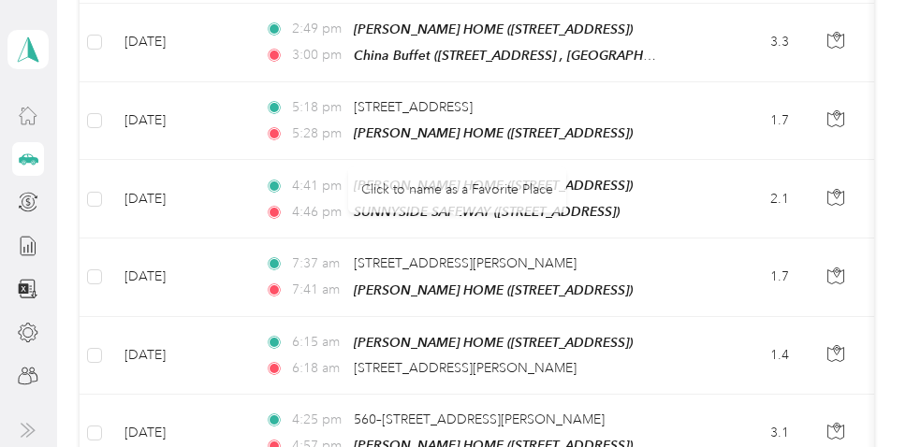
scroll to position [15782, 0]
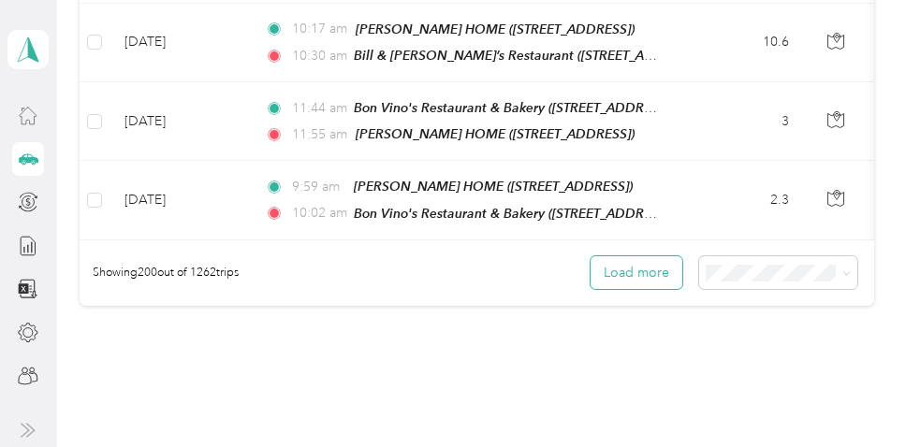
click at [623, 257] on button "Load more" at bounding box center [637, 273] width 92 height 33
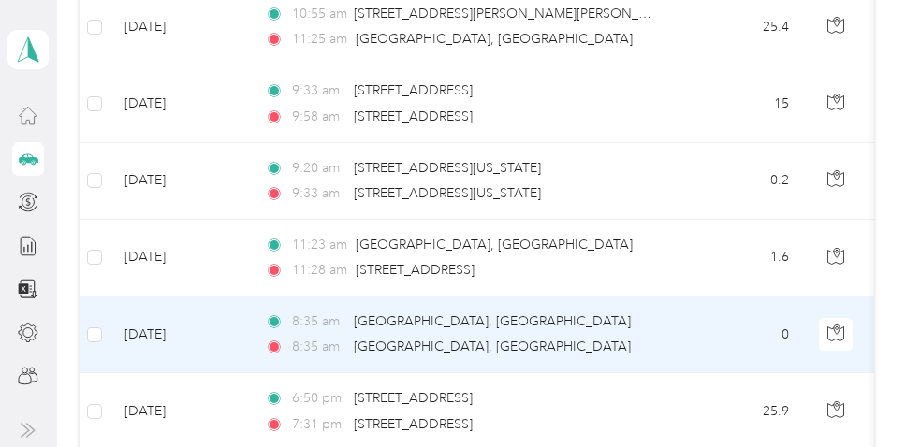
scroll to position [23539, 0]
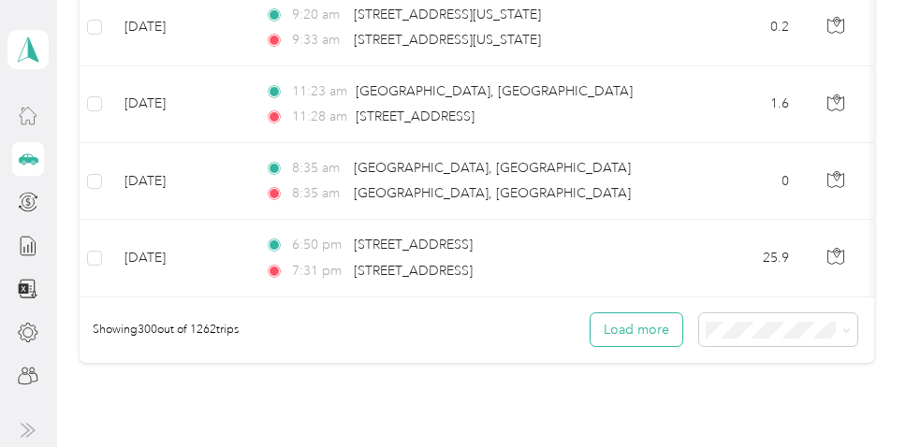
click at [630, 314] on button "Load more" at bounding box center [637, 330] width 92 height 33
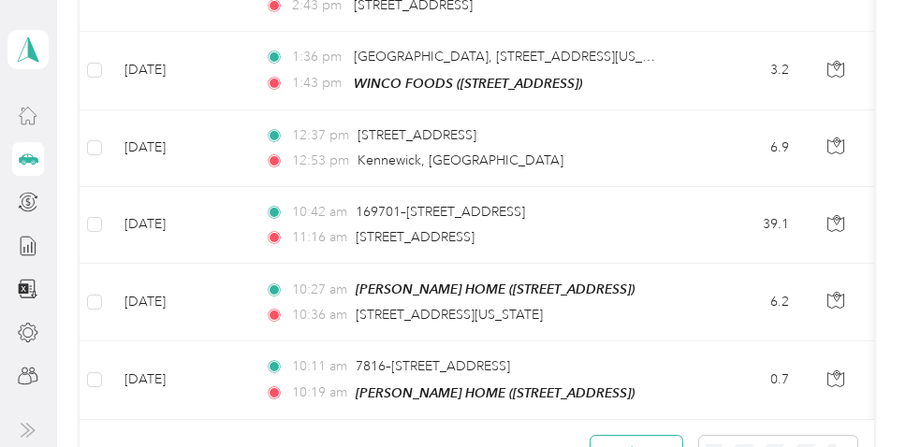
scroll to position [31304, 0]
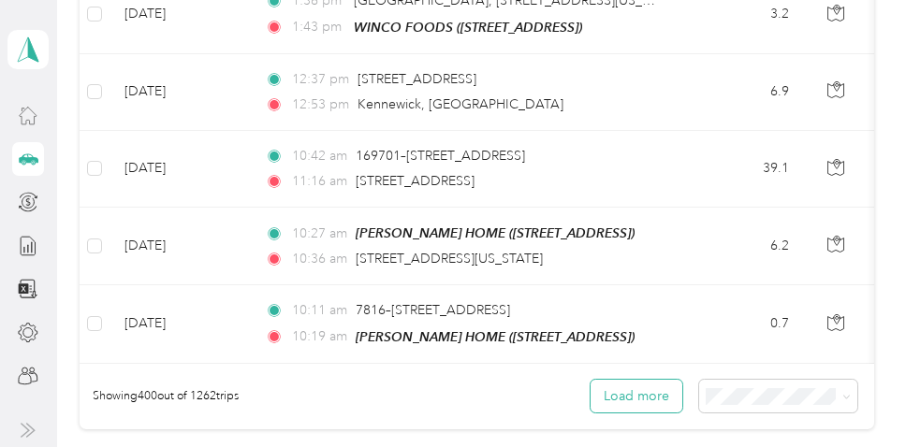
click at [630, 380] on button "Load more" at bounding box center [637, 396] width 92 height 33
click at [615, 380] on button "Load more" at bounding box center [637, 396] width 92 height 33
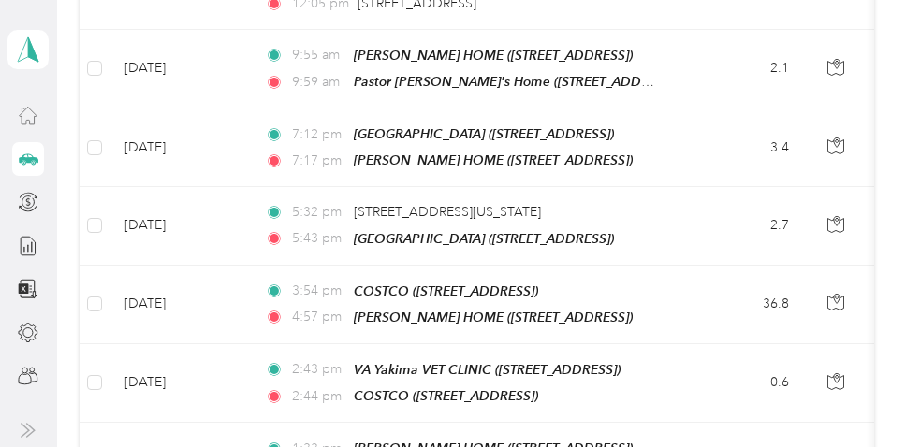
scroll to position [39042, 0]
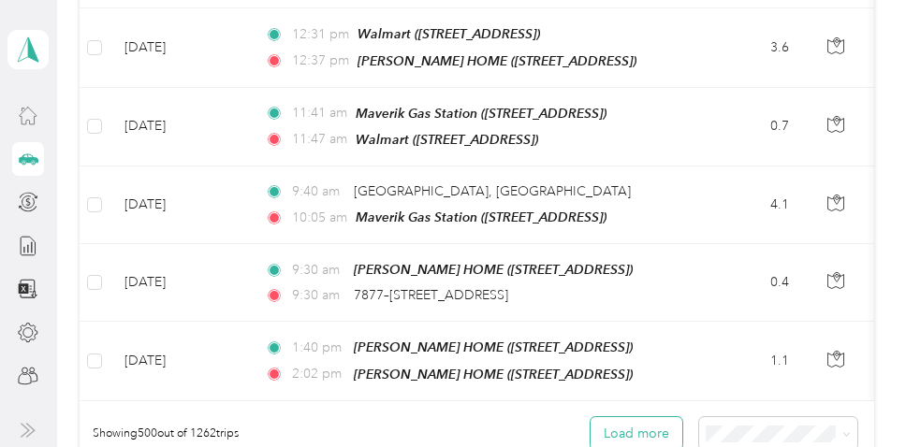
click at [615, 418] on button "Load more" at bounding box center [637, 434] width 92 height 33
click at [623, 418] on button "Load more" at bounding box center [637, 434] width 92 height 33
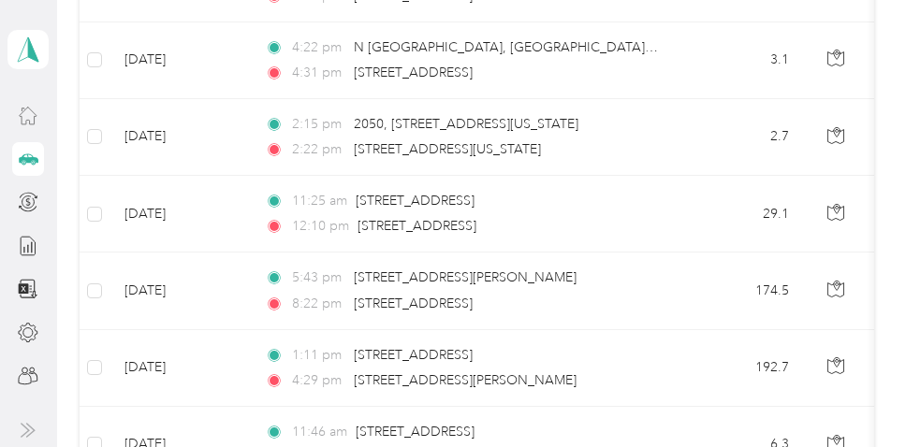
scroll to position [46778, 0]
